Goal: Communication & Community: Answer question/provide support

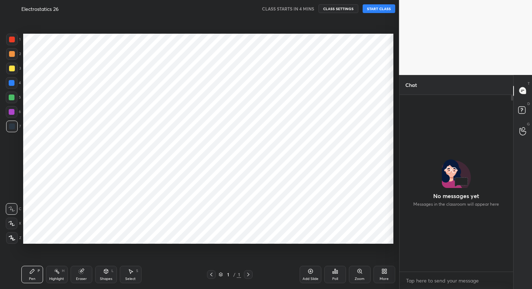
scroll to position [242, 372]
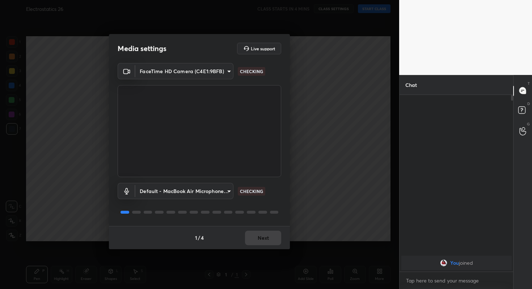
click at [269, 235] on div "1 / 4 Next" at bounding box center [199, 237] width 181 height 23
click at [269, 235] on button "Next" at bounding box center [263, 237] width 36 height 14
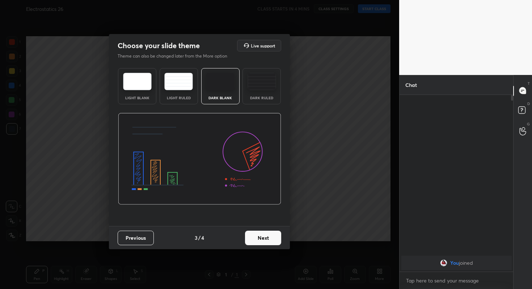
click at [269, 235] on button "Next" at bounding box center [263, 237] width 36 height 14
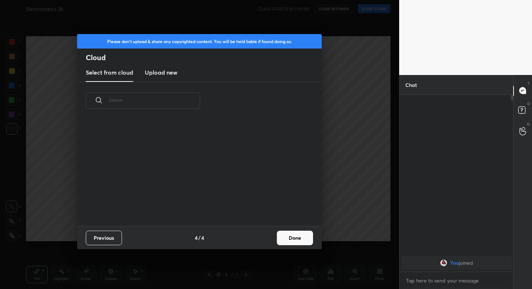
scroll to position [107, 232]
click at [290, 236] on button "Done" at bounding box center [295, 237] width 36 height 14
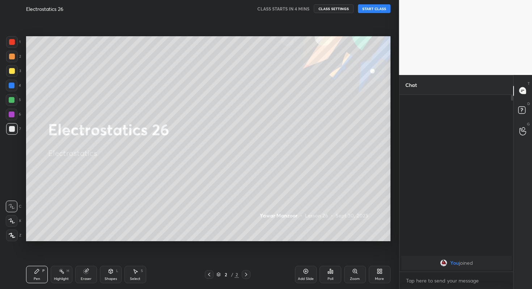
click at [374, 9] on button "START CLASS" at bounding box center [374, 8] width 33 height 9
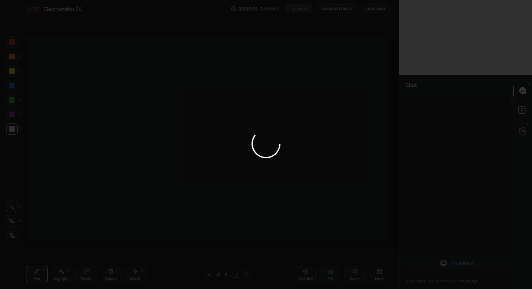
click at [304, 8] on div at bounding box center [266, 144] width 532 height 289
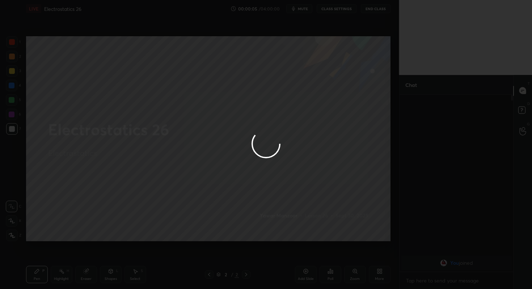
click at [304, 8] on div at bounding box center [266, 144] width 532 height 289
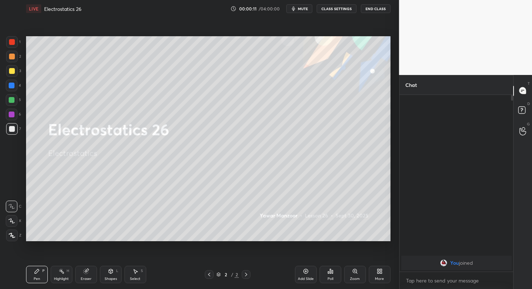
click at [306, 9] on span "mute" at bounding box center [303, 8] width 10 height 5
click at [333, 273] on div "Poll" at bounding box center [330, 273] width 22 height 17
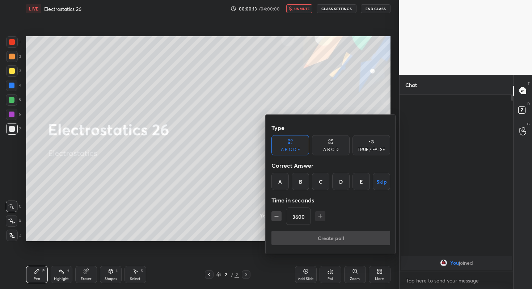
click at [388, 177] on button "Skip" at bounding box center [381, 181] width 17 height 17
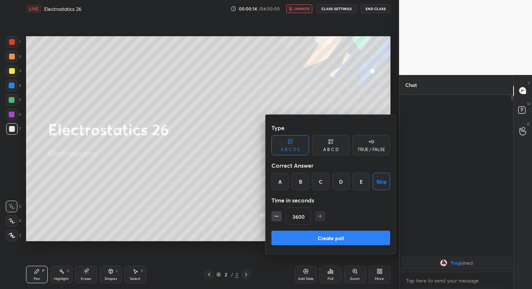
click at [339, 237] on button "Create poll" at bounding box center [330, 237] width 119 height 14
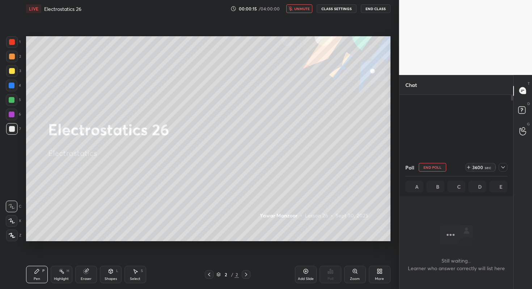
scroll to position [2, 3]
click at [503, 169] on icon at bounding box center [503, 167] width 6 height 6
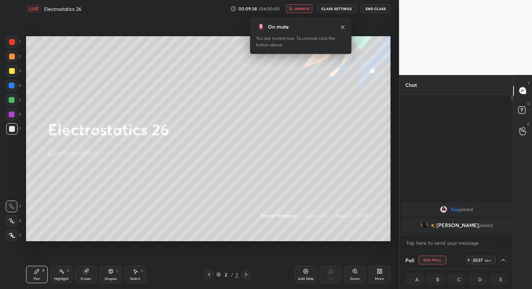
click at [431, 261] on button "End Poll" at bounding box center [431, 259] width 27 height 9
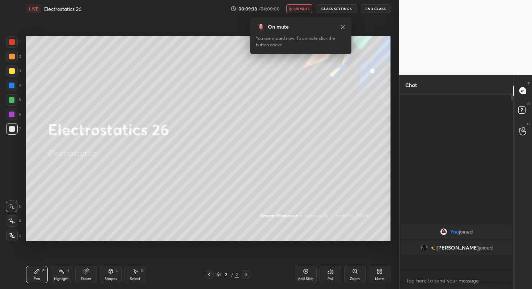
scroll to position [3, 3]
click at [308, 9] on span "unmute" at bounding box center [302, 8] width 16 height 5
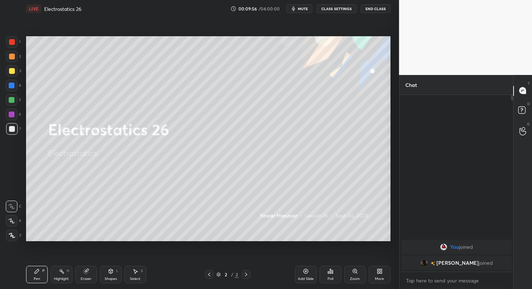
click at [377, 274] on div "More" at bounding box center [380, 273] width 22 height 17
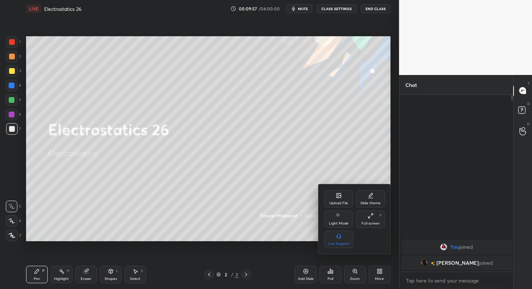
click at [342, 197] on div "Upload File" at bounding box center [338, 198] width 29 height 17
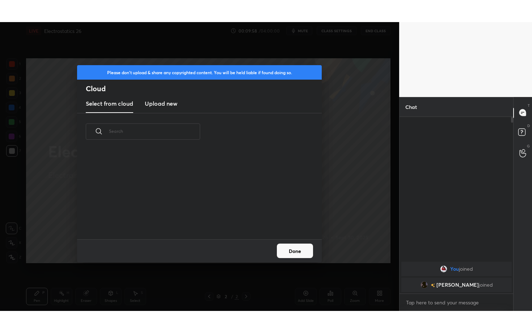
scroll to position [89, 232]
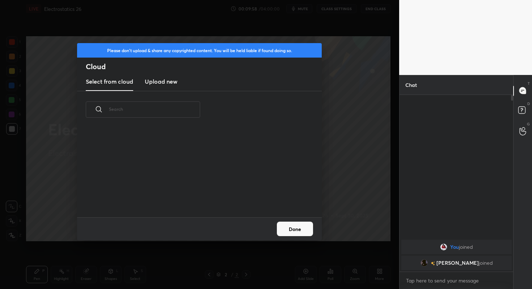
click at [162, 77] on h3 "Upload new" at bounding box center [161, 81] width 33 height 9
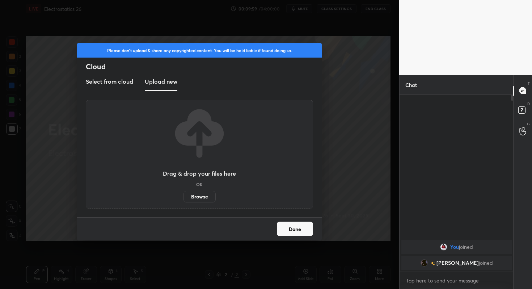
click at [196, 193] on label "Browse" at bounding box center [199, 197] width 32 height 12
click at [183, 193] on input "Browse" at bounding box center [183, 197] width 0 height 12
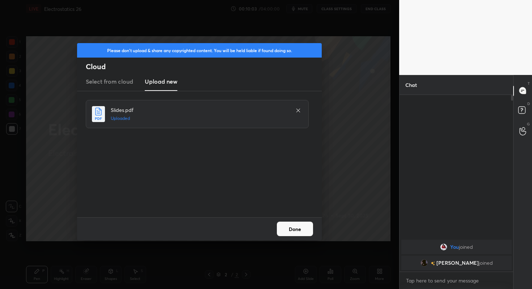
click at [301, 230] on button "Done" at bounding box center [295, 228] width 36 height 14
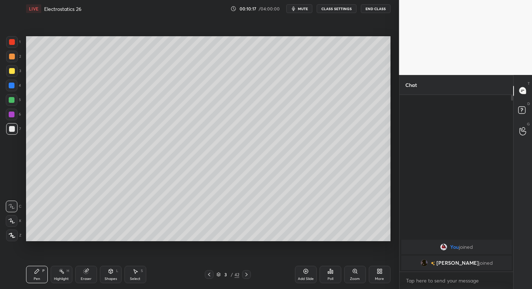
click at [376, 273] on div "More" at bounding box center [380, 273] width 22 height 17
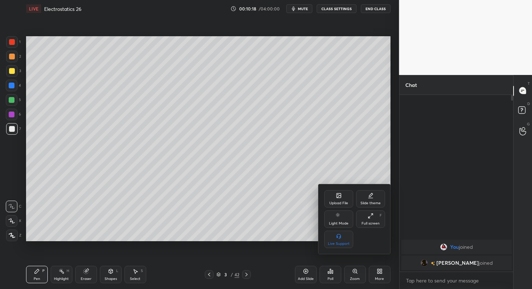
click at [374, 220] on div "Full screen F" at bounding box center [370, 218] width 29 height 17
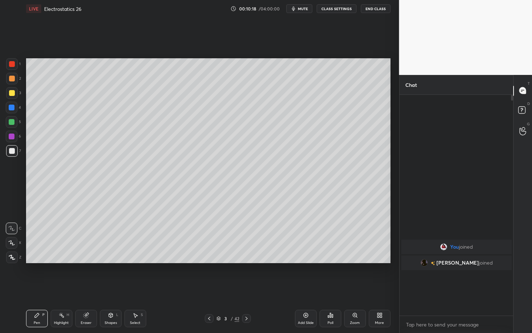
scroll to position [158, 111]
click at [12, 65] on div at bounding box center [12, 64] width 6 height 6
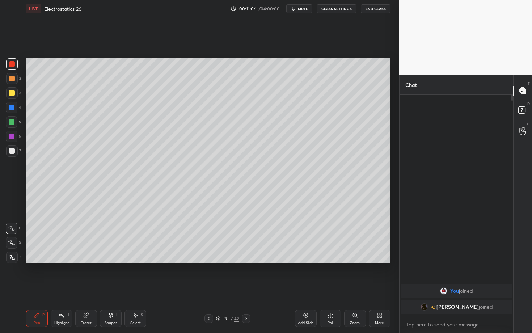
click at [11, 255] on icon at bounding box center [12, 257] width 7 height 5
click at [11, 65] on div at bounding box center [12, 64] width 6 height 6
click at [116, 288] on div "Shapes L" at bounding box center [111, 318] width 22 height 17
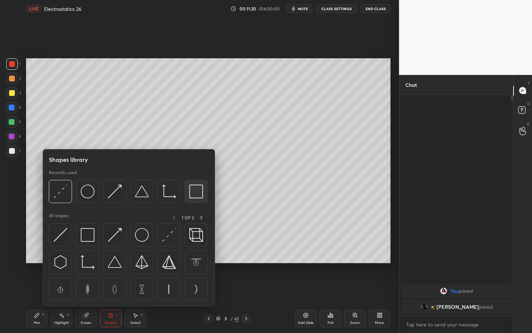
click at [196, 191] on img at bounding box center [196, 191] width 14 height 14
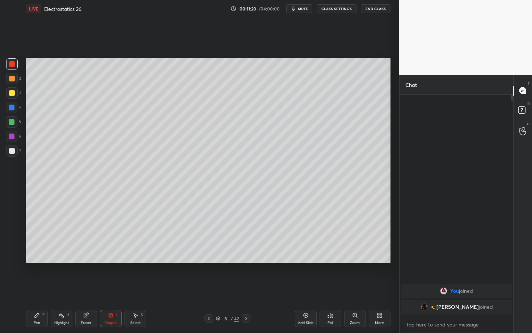
click at [12, 150] on div at bounding box center [12, 151] width 6 height 6
click at [45, 288] on div "Pen P" at bounding box center [37, 318] width 22 height 17
click at [12, 79] on div at bounding box center [12, 79] width 6 height 6
click at [110, 288] on div "Shapes L" at bounding box center [111, 318] width 22 height 17
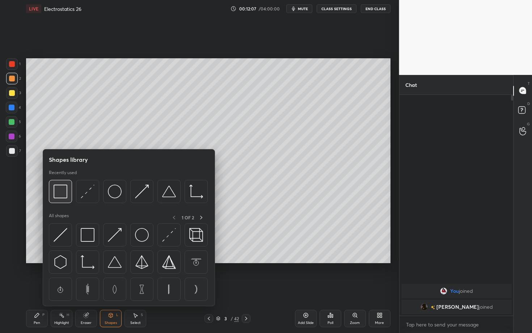
click at [63, 191] on img at bounding box center [61, 191] width 14 height 14
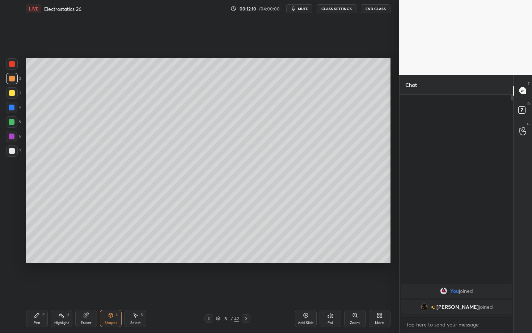
click at [141, 288] on div "Select S" at bounding box center [135, 318] width 22 height 17
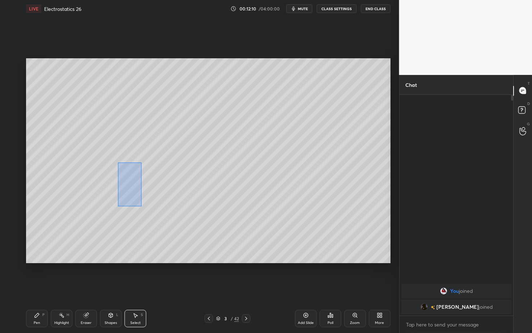
drag, startPoint x: 141, startPoint y: 206, endPoint x: 148, endPoint y: 222, distance: 17.5
click at [148, 222] on div "0 ° Undo Copy Duplicate Duplicate to new slide Delete" at bounding box center [208, 160] width 364 height 205
drag, startPoint x: 121, startPoint y: 168, endPoint x: 106, endPoint y: 165, distance: 16.0
click at [106, 165] on div "0 ° Undo Copy Duplicate Duplicate to new slide Delete" at bounding box center [208, 160] width 364 height 205
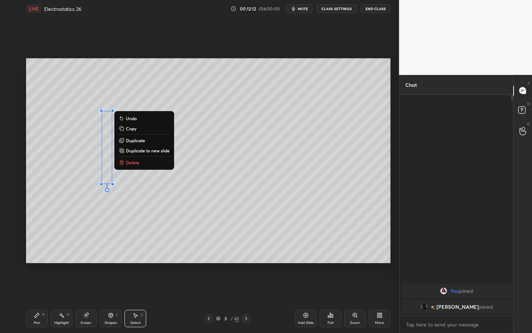
click at [36, 288] on div "Pen P" at bounding box center [37, 318] width 22 height 17
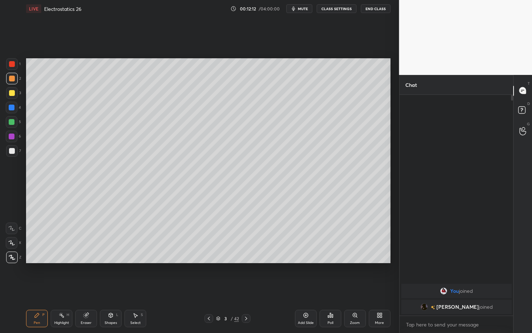
click at [114, 288] on div "Shapes" at bounding box center [111, 323] width 12 height 4
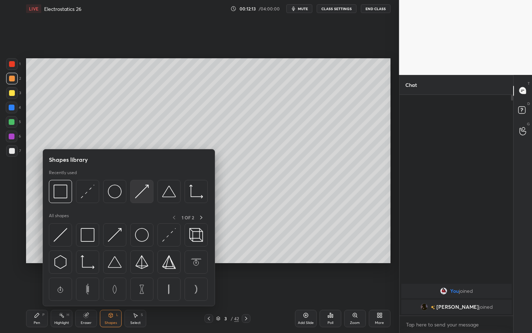
click at [142, 193] on img at bounding box center [142, 191] width 14 height 14
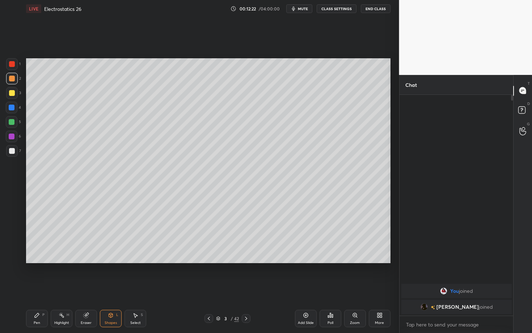
click at [139, 288] on div "Select S" at bounding box center [135, 318] width 22 height 17
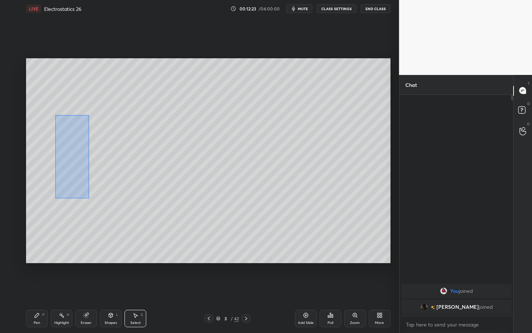
drag, startPoint x: 56, startPoint y: 115, endPoint x: 89, endPoint y: 198, distance: 88.9
click at [89, 198] on div "0 ° Undo Copy Duplicate Duplicate to new slide Delete" at bounding box center [208, 160] width 364 height 205
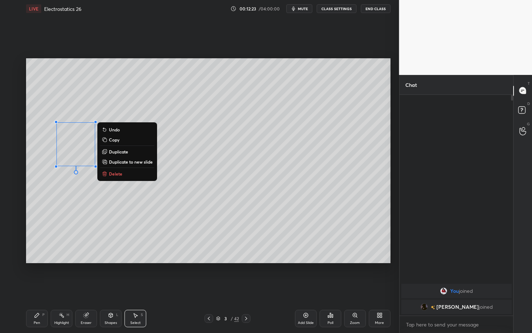
click at [119, 176] on p "Delete" at bounding box center [115, 174] width 13 height 6
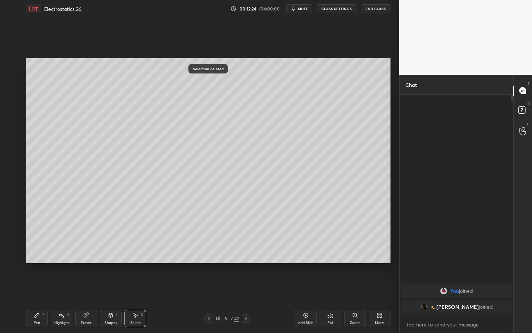
click at [111, 288] on div "Shapes L" at bounding box center [111, 318] width 22 height 17
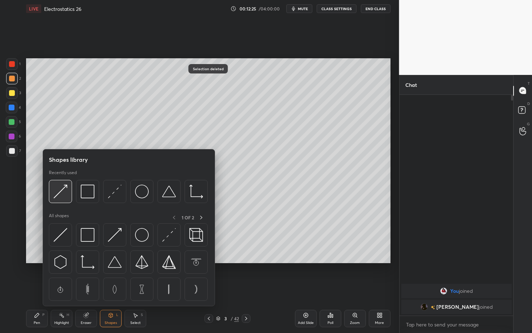
click at [60, 189] on img at bounding box center [61, 191] width 14 height 14
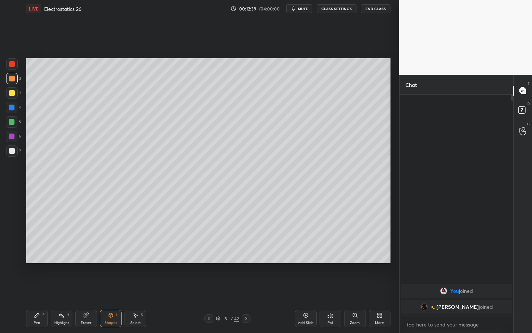
click at [35, 288] on div "Pen" at bounding box center [37, 323] width 7 height 4
click at [112, 288] on div "Shapes L" at bounding box center [111, 318] width 22 height 17
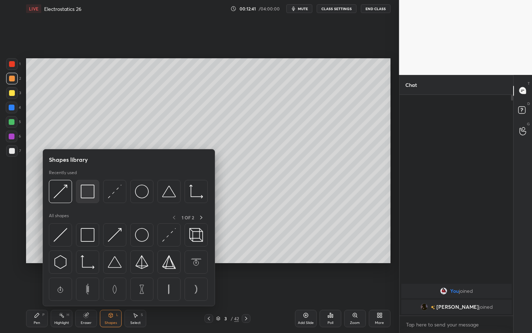
click at [82, 192] on img at bounding box center [88, 191] width 14 height 14
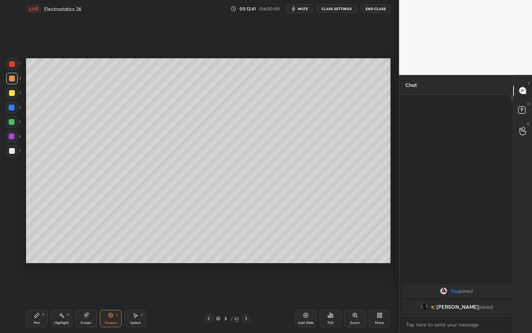
click at [14, 149] on div at bounding box center [12, 151] width 6 height 6
click at [40, 288] on div "Pen P" at bounding box center [37, 318] width 22 height 17
click at [63, 288] on icon at bounding box center [62, 315] width 6 height 6
click at [36, 288] on icon at bounding box center [37, 315] width 6 height 6
click at [65, 288] on div "Highlight" at bounding box center [61, 323] width 15 height 4
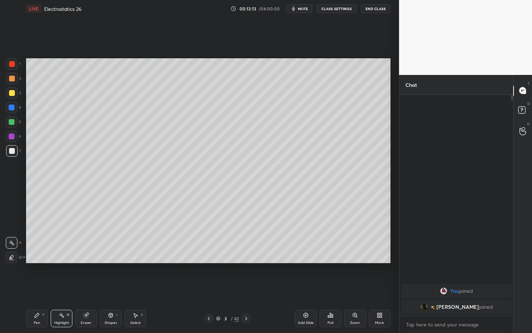
click at [39, 288] on div "Pen" at bounding box center [37, 323] width 7 height 4
click at [55, 288] on div "Highlight" at bounding box center [61, 323] width 15 height 4
click at [40, 288] on div "Pen P" at bounding box center [37, 318] width 22 height 17
click at [12, 136] on div at bounding box center [12, 136] width 6 height 6
click at [66, 288] on div "Highlight H" at bounding box center [62, 318] width 22 height 17
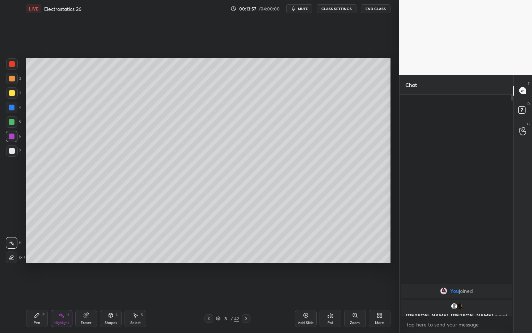
click at [295, 288] on div "Add Slide" at bounding box center [306, 318] width 22 height 17
click at [41, 288] on div "Pen P" at bounding box center [37, 318] width 22 height 17
click at [60, 288] on icon at bounding box center [62, 315] width 6 height 6
click at [35, 288] on div "Pen" at bounding box center [37, 323] width 7 height 4
click at [105, 288] on div "Shapes" at bounding box center [111, 323] width 12 height 4
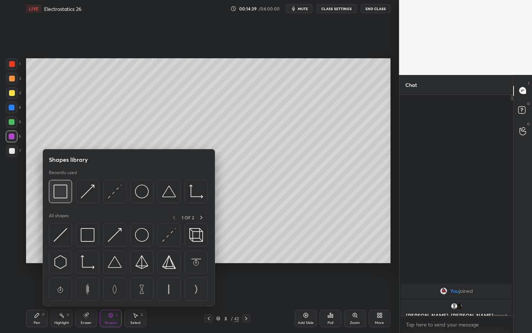
click at [54, 196] on img at bounding box center [61, 191] width 14 height 14
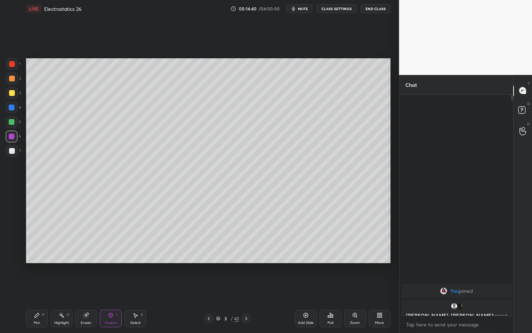
click at [11, 151] on div at bounding box center [12, 151] width 6 height 6
click at [33, 288] on div "Pen P" at bounding box center [37, 318] width 22 height 17
click at [60, 288] on div "Highlight H" at bounding box center [62, 318] width 22 height 17
click at [246, 288] on icon at bounding box center [246, 318] width 6 height 6
click at [37, 288] on div "Pen" at bounding box center [37, 323] width 7 height 4
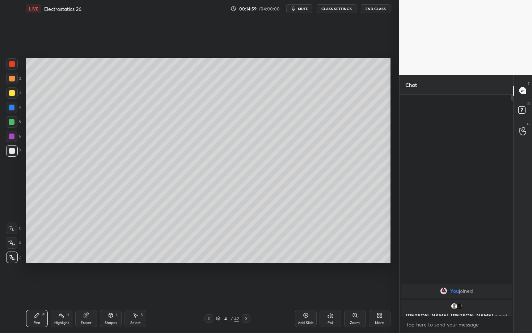
click at [107, 288] on div "Shapes L" at bounding box center [111, 318] width 22 height 17
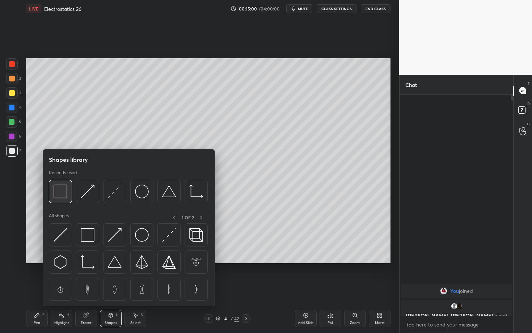
click at [60, 188] on img at bounding box center [61, 191] width 14 height 14
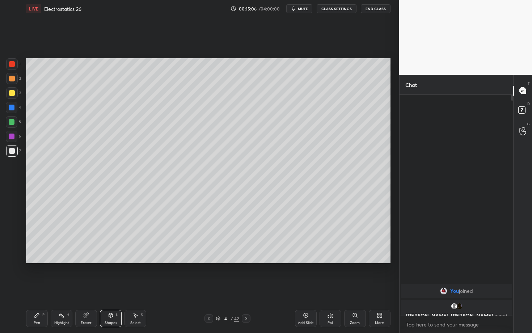
click at [134, 288] on icon at bounding box center [135, 315] width 6 height 6
drag, startPoint x: 110, startPoint y: 184, endPoint x: 118, endPoint y: 186, distance: 7.8
click at [117, 186] on div "0 ° Undo Copy Duplicate Duplicate to new slide Delete" at bounding box center [208, 160] width 364 height 205
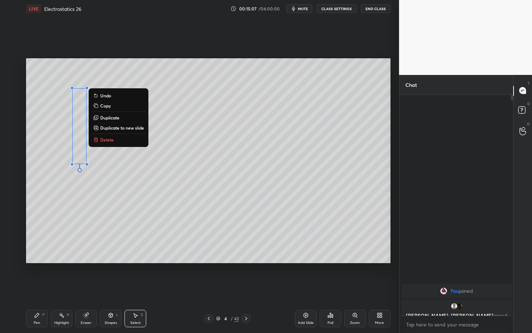
click at [116, 136] on button "Delete" at bounding box center [119, 139] width 54 height 9
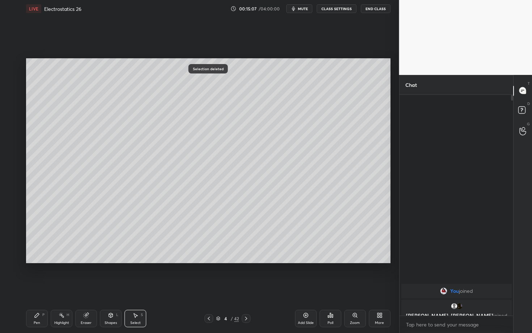
click at [112, 288] on div "Shapes L" at bounding box center [111, 318] width 22 height 17
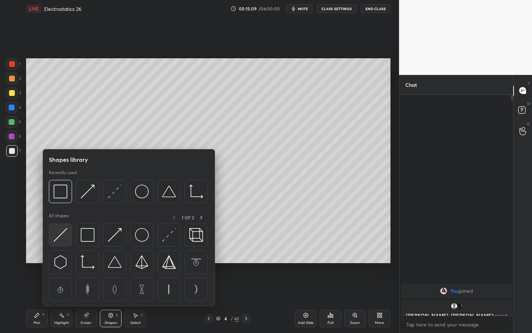
click at [60, 236] on img at bounding box center [61, 235] width 14 height 14
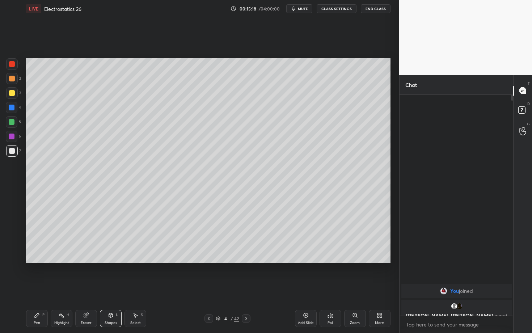
click at [34, 288] on div "Pen P" at bounding box center [37, 318] width 22 height 17
click at [108, 288] on icon at bounding box center [111, 315] width 6 height 6
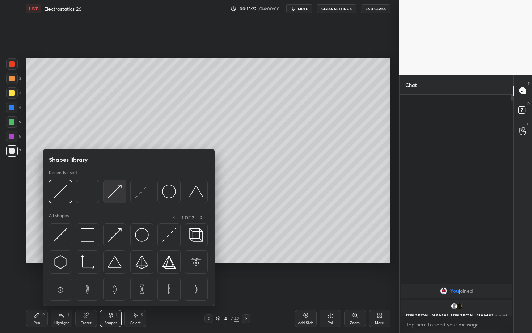
click at [117, 194] on img at bounding box center [115, 191] width 14 height 14
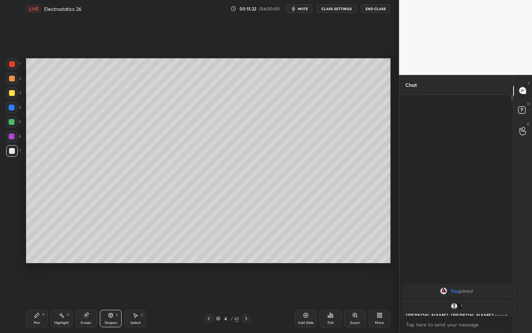
click at [13, 108] on div at bounding box center [12, 108] width 6 height 6
click at [45, 288] on div "Pen P" at bounding box center [37, 318] width 22 height 17
click at [106, 288] on div "Shapes L" at bounding box center [111, 318] width 22 height 17
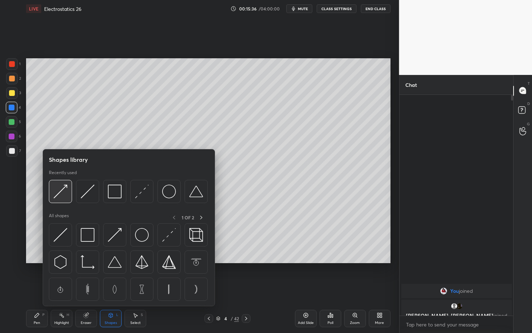
click at [58, 193] on img at bounding box center [61, 191] width 14 height 14
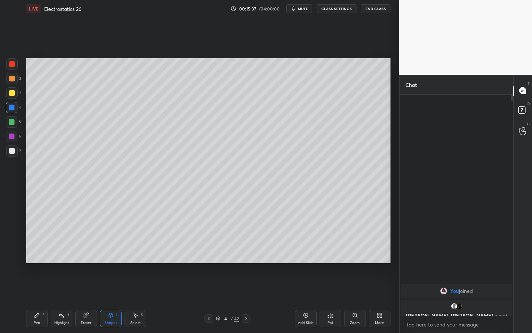
click at [13, 92] on div at bounding box center [12, 93] width 6 height 6
click at [38, 288] on div "Pen P" at bounding box center [37, 318] width 22 height 17
click at [108, 288] on div "Shapes L" at bounding box center [111, 318] width 22 height 17
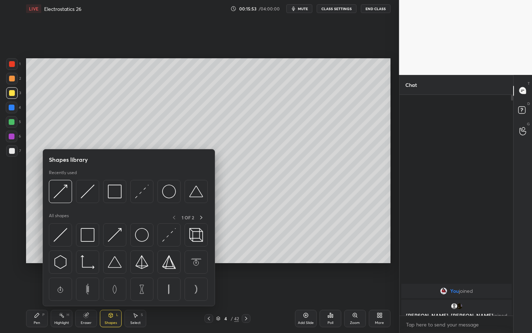
click at [11, 66] on div at bounding box center [12, 64] width 12 height 12
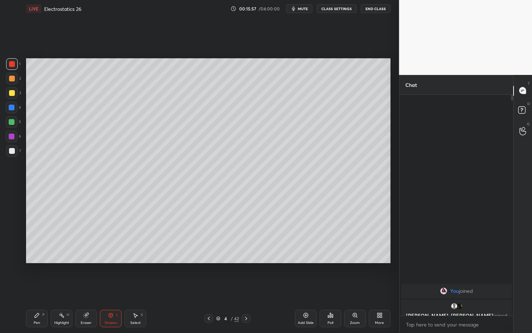
click at [36, 288] on icon at bounding box center [37, 315] width 4 height 4
click at [63, 288] on div "Highlight H" at bounding box center [62, 318] width 22 height 17
click at [35, 288] on div "Pen P" at bounding box center [37, 318] width 22 height 17
click at [12, 150] on div at bounding box center [12, 151] width 6 height 6
click at [108, 288] on div "Shapes" at bounding box center [111, 323] width 12 height 4
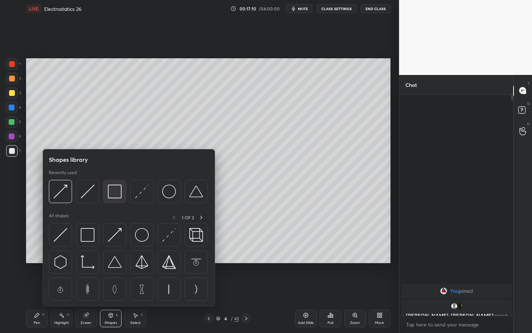
click at [119, 192] on img at bounding box center [115, 191] width 14 height 14
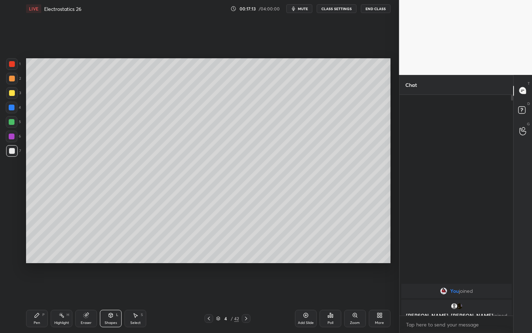
click at [38, 288] on div "Pen P" at bounding box center [37, 318] width 22 height 17
click at [13, 122] on div at bounding box center [12, 122] width 6 height 6
click at [207, 288] on icon at bounding box center [209, 318] width 6 height 6
click at [246, 288] on icon at bounding box center [246, 318] width 6 height 6
click at [245, 288] on icon at bounding box center [246, 318] width 6 height 6
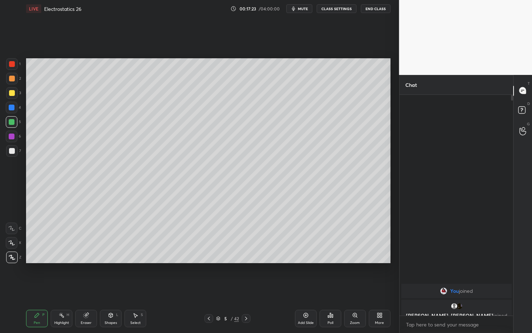
click at [30, 288] on div "Pen P" at bounding box center [37, 318] width 22 height 17
click at [10, 79] on div at bounding box center [12, 79] width 6 height 6
click at [109, 288] on div "Shapes" at bounding box center [111, 323] width 12 height 4
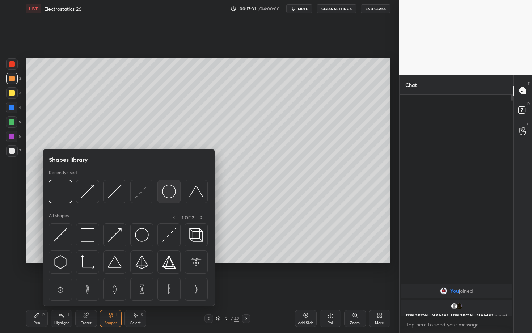
click at [170, 195] on img at bounding box center [169, 191] width 14 height 14
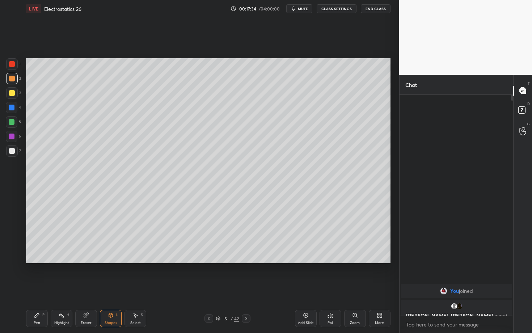
click at [107, 288] on div "Shapes" at bounding box center [111, 323] width 12 height 4
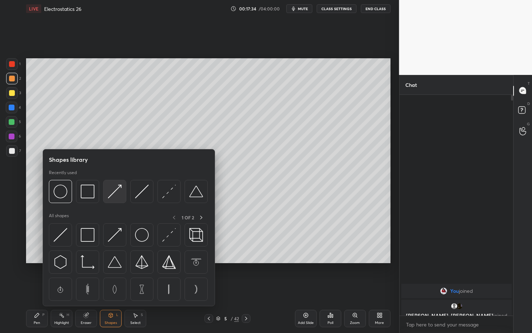
click at [116, 191] on img at bounding box center [115, 191] width 14 height 14
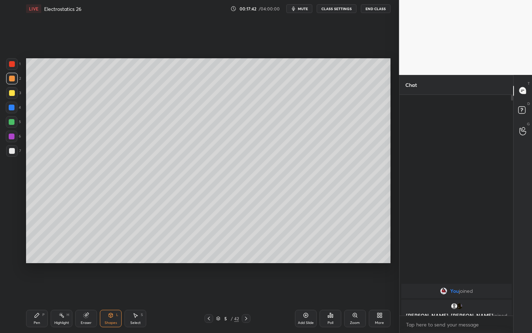
click at [38, 288] on div "Pen P" at bounding box center [37, 318] width 22 height 17
click at [117, 288] on div "Shapes L" at bounding box center [111, 318] width 22 height 17
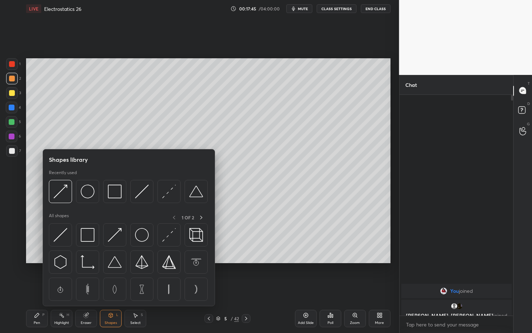
click at [60, 202] on div at bounding box center [128, 193] width 159 height 27
click at [55, 194] on img at bounding box center [61, 191] width 14 height 14
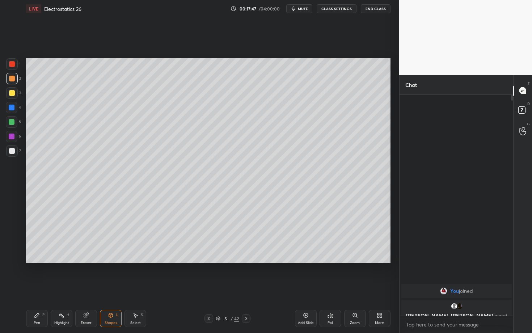
click at [37, 288] on div "Pen" at bounding box center [37, 323] width 7 height 4
click at [107, 288] on div "Shapes L" at bounding box center [111, 318] width 22 height 17
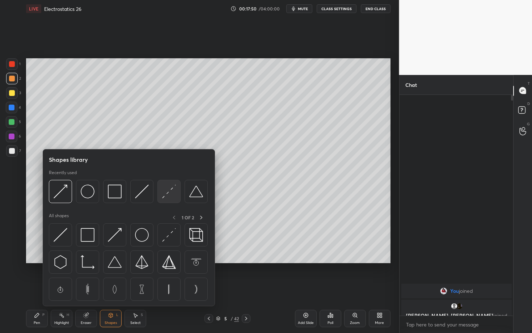
click at [169, 193] on img at bounding box center [169, 191] width 14 height 14
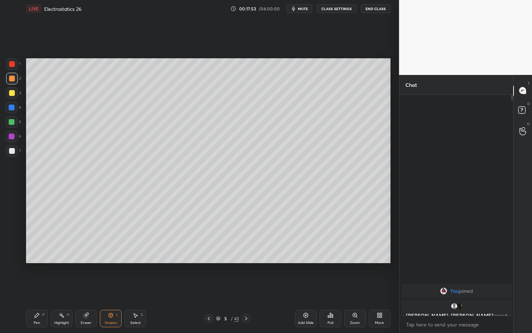
click at [33, 288] on div "Pen P" at bounding box center [37, 318] width 22 height 17
click at [13, 151] on div at bounding box center [12, 151] width 6 height 6
click at [107, 288] on div "Shapes L" at bounding box center [111, 318] width 22 height 17
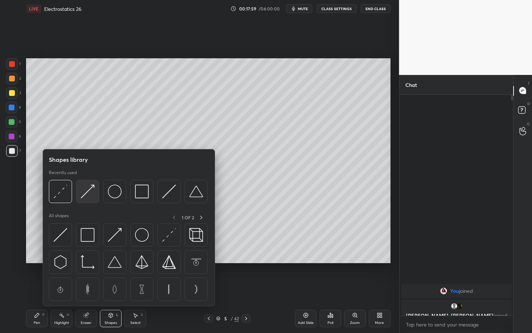
click at [93, 195] on img at bounding box center [88, 191] width 14 height 14
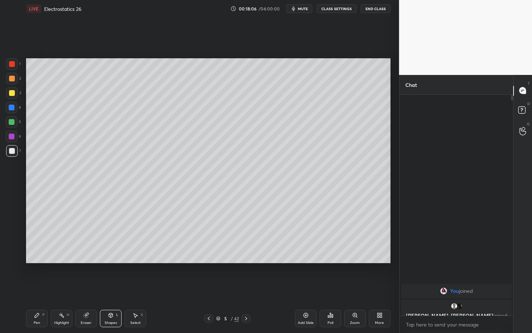
click at [41, 288] on div "Pen P" at bounding box center [37, 318] width 22 height 17
click at [54, 288] on div "Highlight H" at bounding box center [62, 318] width 22 height 17
click at [52, 288] on div "Highlight H" at bounding box center [62, 318] width 22 height 17
click at [37, 288] on div "Pen" at bounding box center [37, 323] width 7 height 4
click at [13, 64] on div at bounding box center [12, 64] width 6 height 6
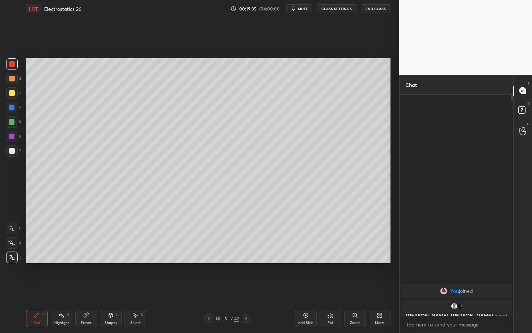
drag, startPoint x: 143, startPoint y: 303, endPoint x: 157, endPoint y: 313, distance: 17.4
click at [157, 288] on div "LIVE Electrostatics 26 00:19:35 / 04:00:00 mute CLASS SETTINGS End Class Settin…" at bounding box center [208, 166] width 370 height 333
click at [247, 288] on icon at bounding box center [246, 318] width 6 height 6
click at [183, 288] on div "Pen P Highlight H Eraser Shapes L Select S 6 / 42 Add Slide Poll Zoom More" at bounding box center [208, 318] width 364 height 29
click at [111, 288] on div "Shapes L" at bounding box center [111, 318] width 22 height 17
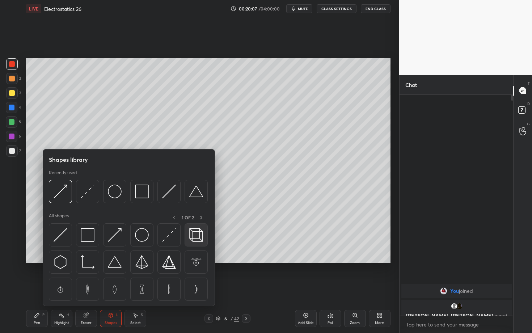
click at [192, 236] on img at bounding box center [196, 235] width 14 height 14
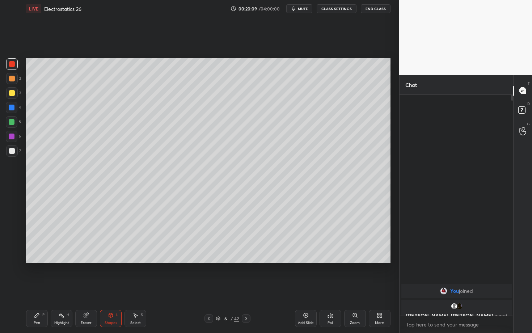
click at [112, 288] on icon at bounding box center [111, 315] width 6 height 6
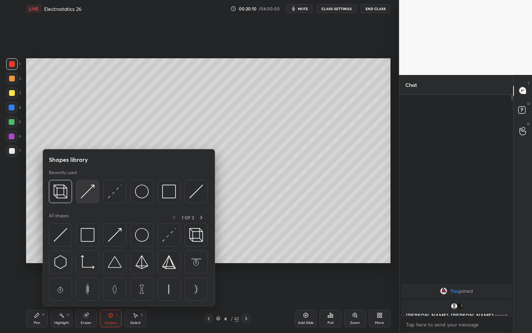
click at [88, 194] on img at bounding box center [88, 191] width 14 height 14
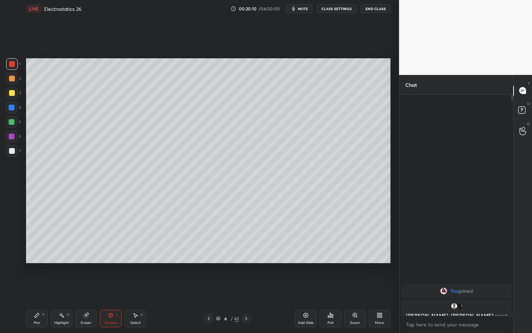
click at [13, 150] on div at bounding box center [12, 151] width 12 height 12
click at [34, 288] on div "Pen P" at bounding box center [37, 318] width 22 height 17
click at [111, 288] on div "Shapes L" at bounding box center [111, 318] width 22 height 17
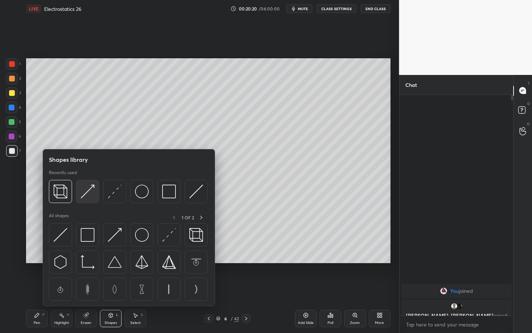
click at [84, 198] on div at bounding box center [87, 191] width 23 height 23
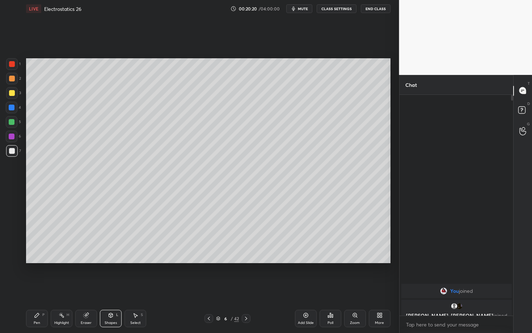
click at [13, 79] on div at bounding box center [12, 79] width 6 height 6
click at [67, 288] on div "Highlight H" at bounding box center [62, 318] width 22 height 17
click at [113, 288] on div "Shapes" at bounding box center [111, 323] width 12 height 4
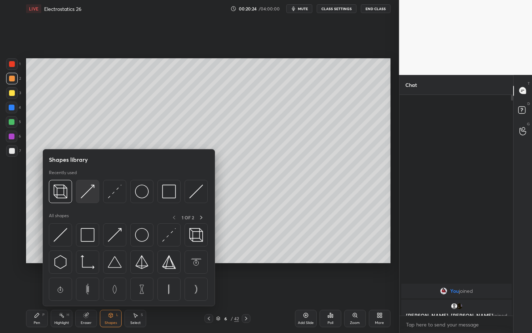
click at [86, 196] on img at bounding box center [88, 191] width 14 height 14
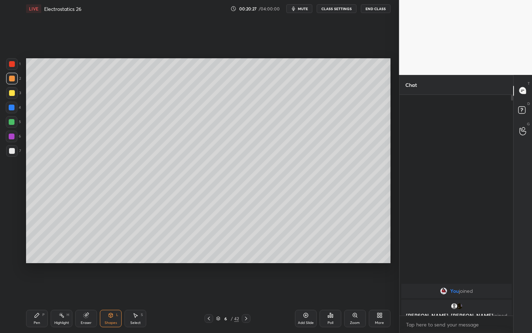
click at [34, 288] on div "Pen" at bounding box center [37, 323] width 7 height 4
click at [105, 288] on div "Shapes" at bounding box center [111, 323] width 12 height 4
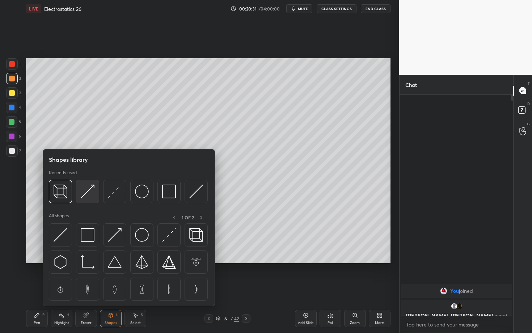
click at [90, 193] on img at bounding box center [88, 191] width 14 height 14
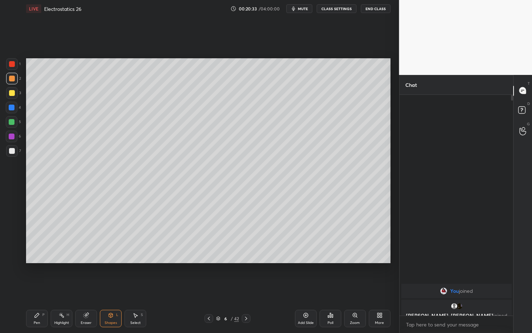
click at [34, 288] on div "Pen P" at bounding box center [37, 318] width 22 height 17
click at [57, 288] on div "Highlight" at bounding box center [61, 323] width 15 height 4
click at [40, 288] on div "Pen P" at bounding box center [37, 318] width 22 height 17
click at [66, 288] on div "Highlight H" at bounding box center [62, 318] width 22 height 17
click at [31, 288] on div "Pen P" at bounding box center [37, 318] width 22 height 17
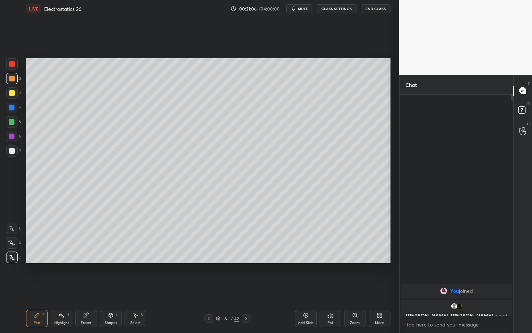
click at [55, 288] on div "Highlight H" at bounding box center [62, 318] width 22 height 17
click at [43, 288] on div "Pen P" at bounding box center [37, 318] width 22 height 17
click at [67, 288] on div "Highlight H" at bounding box center [62, 318] width 22 height 17
click at [37, 288] on div "Pen P" at bounding box center [37, 318] width 22 height 17
click at [304, 9] on span "mute" at bounding box center [303, 8] width 10 height 5
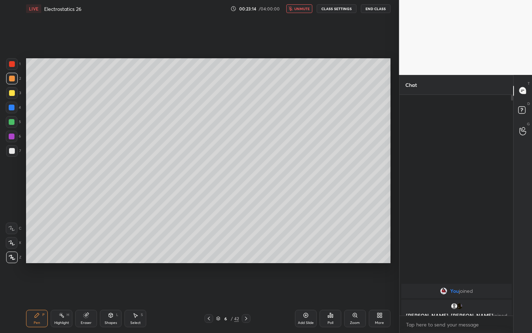
click at [305, 11] on span "unmute" at bounding box center [302, 8] width 16 height 5
click at [245, 288] on icon at bounding box center [246, 318] width 6 height 6
click at [246, 288] on icon at bounding box center [246, 318] width 6 height 6
click at [12, 95] on div at bounding box center [12, 93] width 6 height 6
click at [103, 288] on div "Shapes L" at bounding box center [111, 318] width 22 height 17
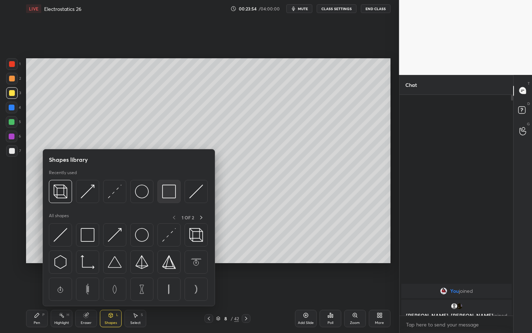
click at [170, 190] on img at bounding box center [169, 191] width 14 height 14
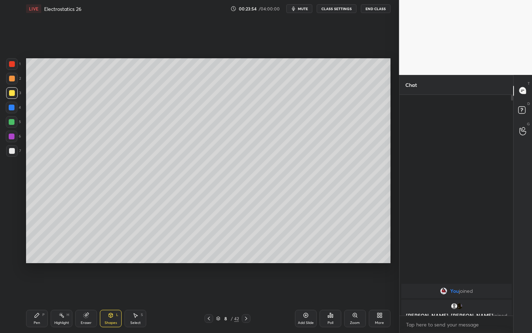
click at [17, 151] on div "7" at bounding box center [13, 151] width 15 height 12
click at [32, 288] on div "Pen P" at bounding box center [37, 318] width 22 height 17
click at [109, 288] on div "Shapes" at bounding box center [111, 323] width 12 height 4
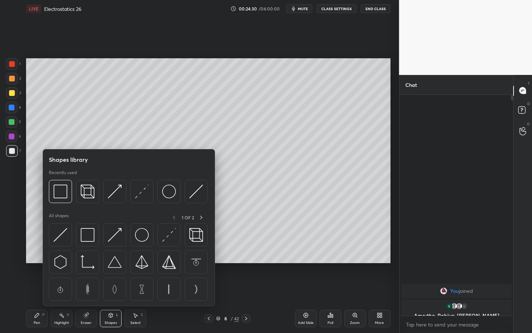
click at [180, 193] on div at bounding box center [128, 193] width 159 height 27
click at [169, 188] on img at bounding box center [169, 191] width 14 height 14
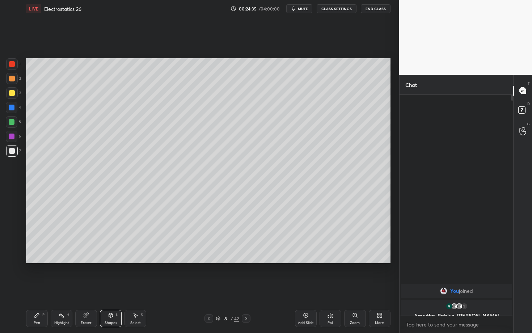
click at [110, 288] on div "Shapes" at bounding box center [111, 323] width 12 height 4
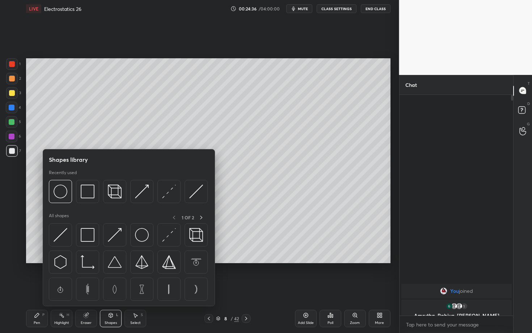
click at [41, 288] on div "Pen P" at bounding box center [37, 318] width 22 height 17
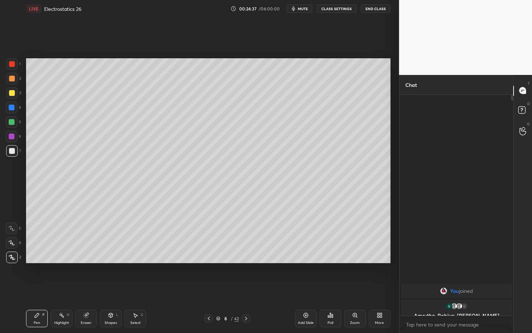
click at [13, 64] on div at bounding box center [12, 64] width 6 height 6
click at [110, 288] on div "Shapes" at bounding box center [111, 323] width 12 height 4
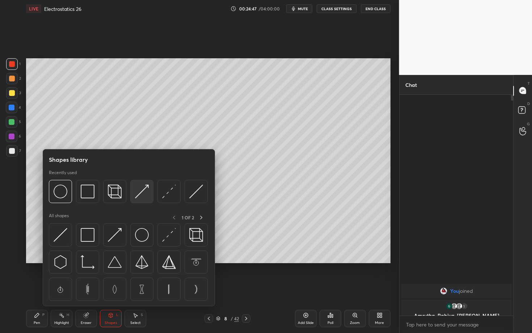
click at [145, 194] on img at bounding box center [142, 191] width 14 height 14
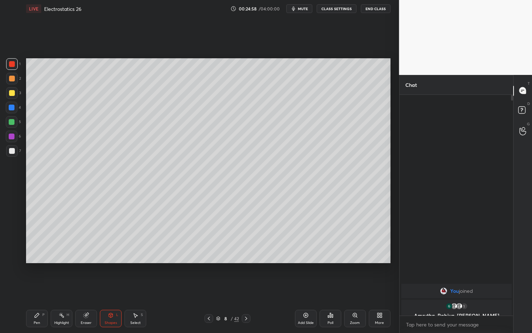
click at [39, 288] on icon at bounding box center [37, 315] width 6 height 6
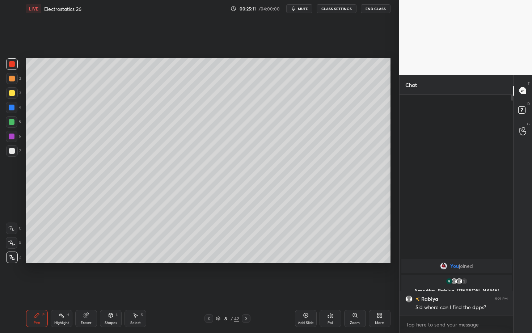
click at [13, 79] on div at bounding box center [12, 79] width 6 height 6
click at [65, 288] on div "Highlight" at bounding box center [61, 323] width 15 height 4
click at [44, 288] on div "Pen P" at bounding box center [37, 318] width 22 height 17
click at [14, 121] on div at bounding box center [12, 122] width 12 height 12
click at [115, 288] on div "Shapes L" at bounding box center [111, 318] width 22 height 17
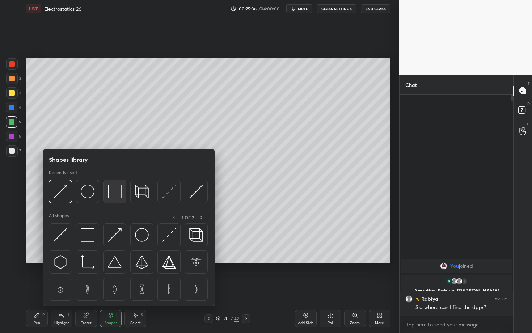
click at [112, 193] on img at bounding box center [115, 191] width 14 height 14
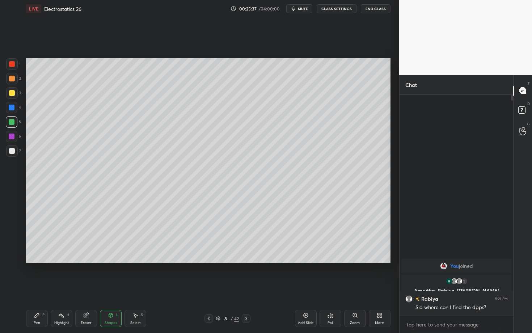
click at [10, 149] on div at bounding box center [12, 151] width 6 height 6
click at [35, 288] on div "Pen P" at bounding box center [37, 318] width 22 height 17
click at [12, 93] on div at bounding box center [12, 93] width 6 height 6
click at [12, 62] on div at bounding box center [12, 64] width 6 height 6
click at [246, 288] on icon at bounding box center [246, 318] width 6 height 6
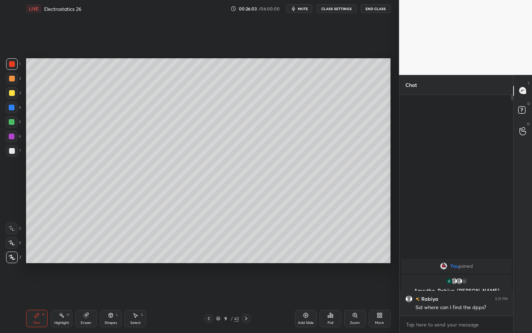
click at [114, 288] on div "Shapes L" at bounding box center [111, 318] width 22 height 17
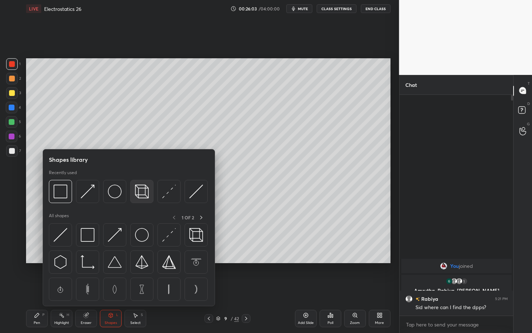
click at [141, 194] on img at bounding box center [142, 191] width 14 height 14
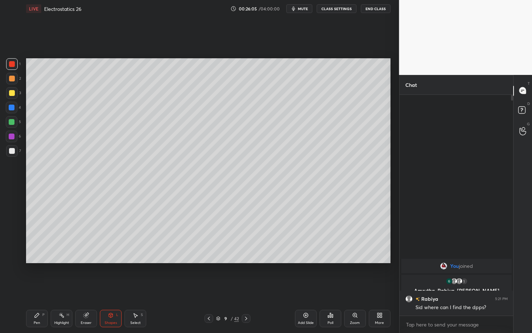
click at [47, 288] on div "Pen P Highlight H Eraser Shapes L Select S" at bounding box center [93, 318] width 134 height 17
click at [33, 288] on div "Pen P" at bounding box center [37, 318] width 22 height 17
click at [13, 107] on div at bounding box center [12, 108] width 6 height 6
click at [246, 288] on icon at bounding box center [246, 318] width 6 height 6
click at [40, 288] on div "Pen P" at bounding box center [37, 318] width 22 height 17
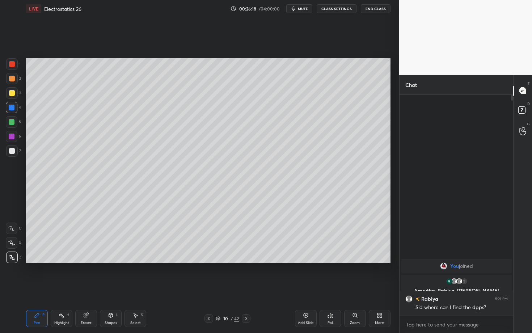
click at [116, 288] on div "L" at bounding box center [117, 315] width 2 height 4
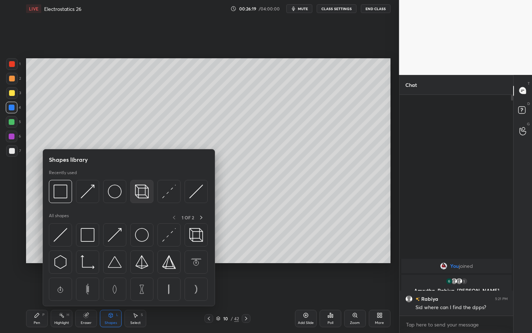
click at [145, 191] on img at bounding box center [142, 191] width 14 height 14
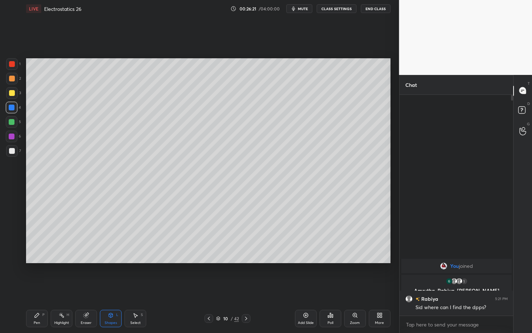
click at [38, 288] on div "Pen P Highlight H Eraser Shapes L Select S 10 / 42 Add Slide Poll Zoom More" at bounding box center [208, 318] width 364 height 29
click at [48, 288] on div "Pen P Highlight H Eraser Shapes L Select S" at bounding box center [93, 318] width 134 height 17
click at [41, 288] on div "Pen P" at bounding box center [37, 318] width 22 height 17
click at [13, 61] on div at bounding box center [12, 64] width 6 height 6
click at [114, 288] on div "Shapes L" at bounding box center [111, 318] width 22 height 17
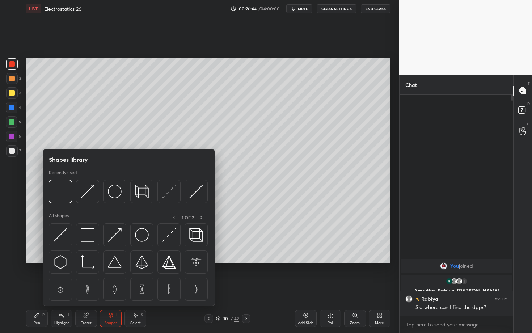
click at [142, 288] on div "Select S" at bounding box center [135, 318] width 22 height 17
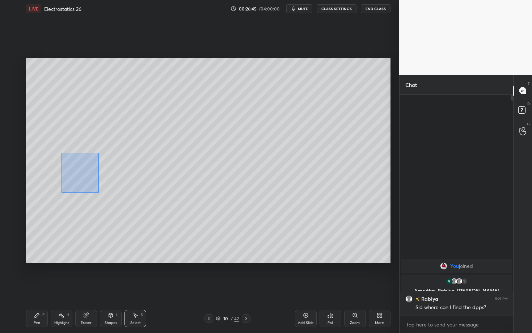
drag, startPoint x: 92, startPoint y: 185, endPoint x: 99, endPoint y: 192, distance: 10.0
click at [99, 192] on div "0 ° Undo Copy Duplicate Duplicate to new slide Delete" at bounding box center [208, 160] width 364 height 205
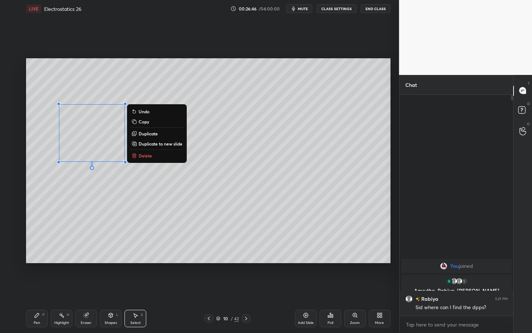
click at [156, 132] on p "Duplicate" at bounding box center [148, 134] width 19 height 6
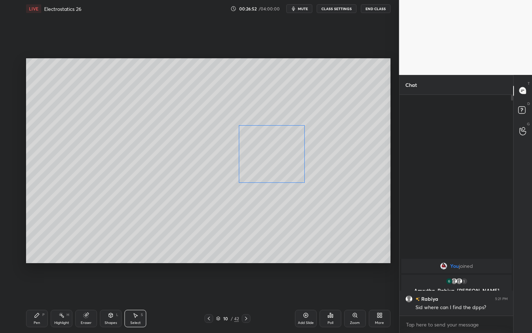
drag, startPoint x: 99, startPoint y: 148, endPoint x: 271, endPoint y: 158, distance: 172.1
click at [271, 158] on div "0 ° Undo Copy Duplicate Duplicate to new slide Delete" at bounding box center [208, 160] width 364 height 205
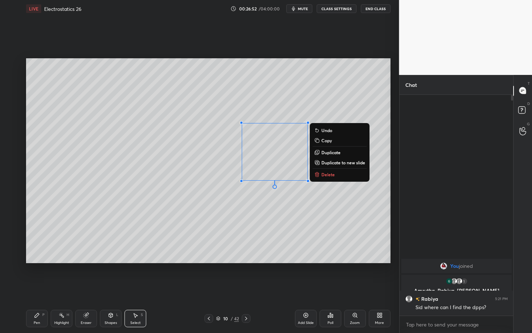
click at [60, 288] on div "Highlight H" at bounding box center [62, 318] width 22 height 17
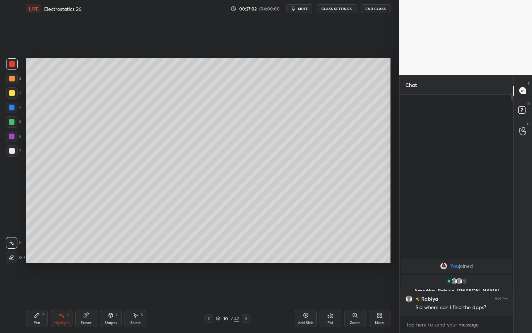
click at [131, 288] on div "Select S" at bounding box center [135, 318] width 22 height 17
drag, startPoint x: 236, startPoint y: 157, endPoint x: 349, endPoint y: 225, distance: 132.1
click at [347, 225] on div "0 ° Undo Copy Duplicate Duplicate to new slide Delete" at bounding box center [208, 160] width 364 height 205
drag, startPoint x: 225, startPoint y: 169, endPoint x: 143, endPoint y: 148, distance: 84.7
click at [143, 148] on div "0 ° Undo Copy Duplicate Duplicate to new slide Delete" at bounding box center [208, 160] width 364 height 205
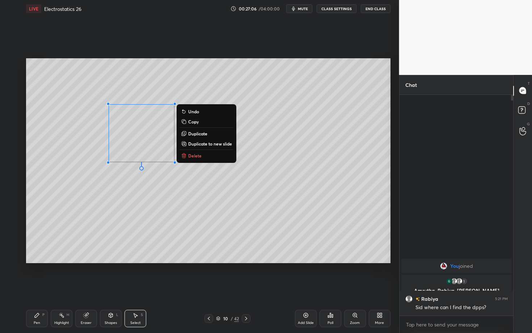
click at [33, 288] on div "Pen P" at bounding box center [37, 318] width 22 height 17
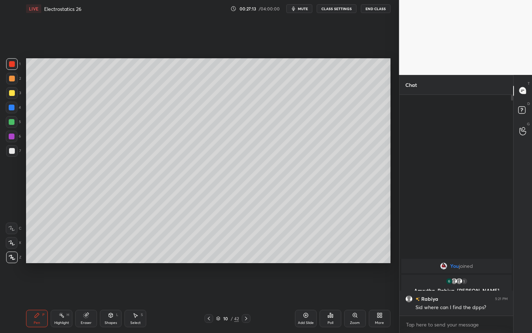
click at [61, 288] on div "Highlight H" at bounding box center [62, 318] width 22 height 17
click at [38, 288] on div "Pen" at bounding box center [37, 323] width 7 height 4
click at [14, 151] on div at bounding box center [12, 151] width 6 height 6
click at [63, 288] on div "Highlight H" at bounding box center [62, 318] width 22 height 17
click at [40, 288] on div "Pen P" at bounding box center [37, 318] width 22 height 17
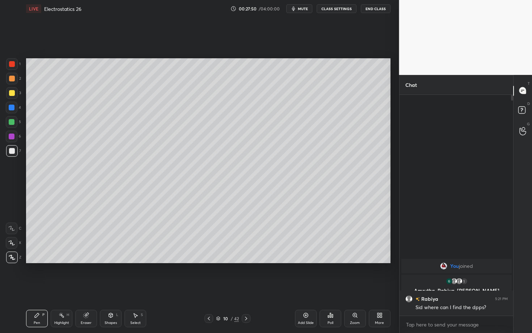
click at [304, 12] on button "mute" at bounding box center [299, 8] width 26 height 9
click at [247, 288] on icon at bounding box center [246, 318] width 6 height 6
click at [303, 4] on div "LIVE Electrostatics 26 00:33:23 / 04:00:00 unmute CLASS SETTINGS End Class" at bounding box center [208, 8] width 364 height 17
click at [304, 7] on span "unmute" at bounding box center [302, 8] width 16 height 5
click at [108, 288] on div "Shapes" at bounding box center [111, 323] width 12 height 4
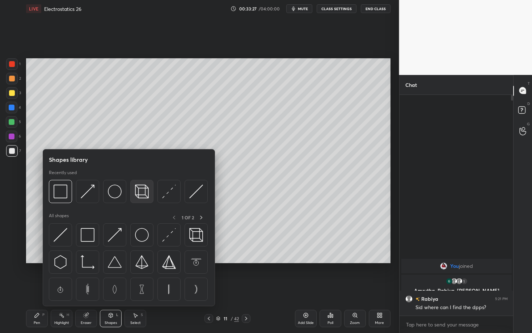
click at [135, 189] on img at bounding box center [142, 191] width 14 height 14
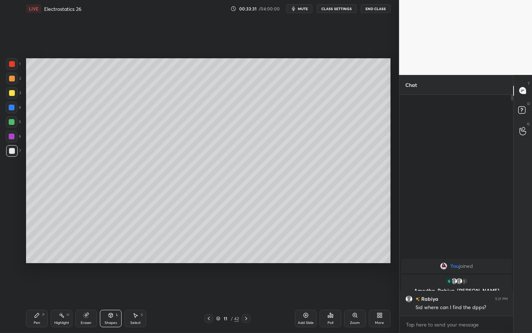
click at [12, 80] on div at bounding box center [12, 79] width 6 height 6
click at [13, 94] on div at bounding box center [12, 93] width 6 height 6
click at [37, 288] on div "Pen P" at bounding box center [37, 318] width 22 height 17
click at [209, 288] on icon at bounding box center [209, 318] width 6 height 6
click at [65, 288] on div "Highlight H" at bounding box center [62, 318] width 22 height 17
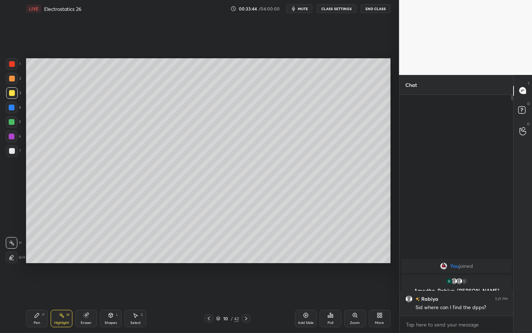
click at [246, 288] on icon at bounding box center [246, 318] width 6 height 6
click at [43, 288] on div "P" at bounding box center [43, 315] width 2 height 4
click at [140, 288] on div "Select" at bounding box center [135, 323] width 10 height 4
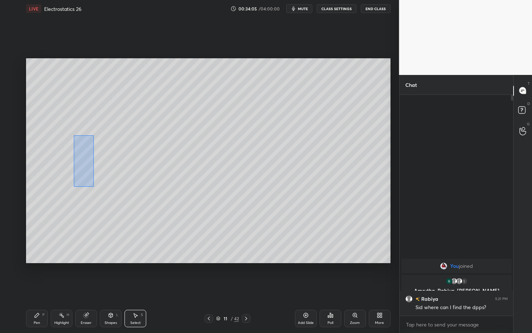
drag, startPoint x: 94, startPoint y: 186, endPoint x: 97, endPoint y: 189, distance: 3.8
click at [97, 188] on div "0 ° Undo Copy Duplicate Duplicate to new slide Delete" at bounding box center [208, 160] width 364 height 205
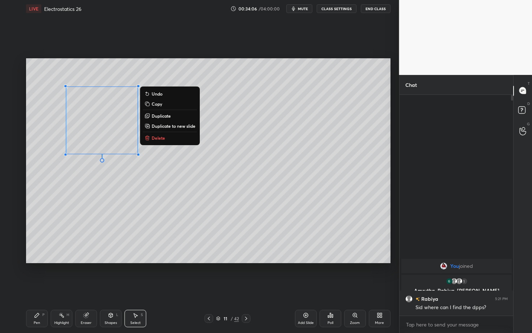
click at [163, 116] on p "Duplicate" at bounding box center [161, 116] width 19 height 6
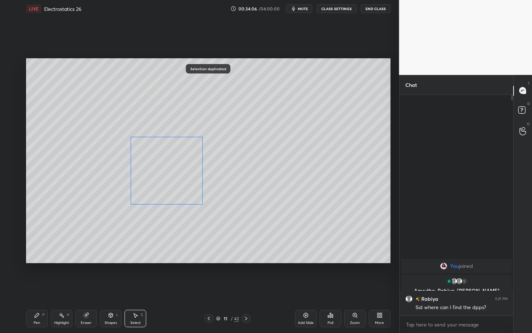
drag, startPoint x: 129, startPoint y: 154, endPoint x: 239, endPoint y: 201, distance: 120.1
click at [239, 201] on div "0 ° Undo Copy Duplicate Duplicate to new slide Delete" at bounding box center [208, 160] width 364 height 205
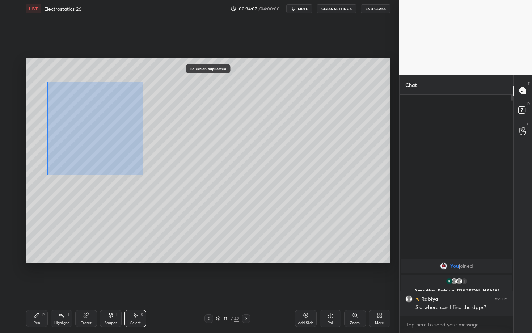
drag, startPoint x: 86, startPoint y: 126, endPoint x: 160, endPoint y: 184, distance: 94.1
click at [160, 183] on div "0 ° Undo Copy Duplicate Duplicate to new slide Delete" at bounding box center [208, 160] width 364 height 205
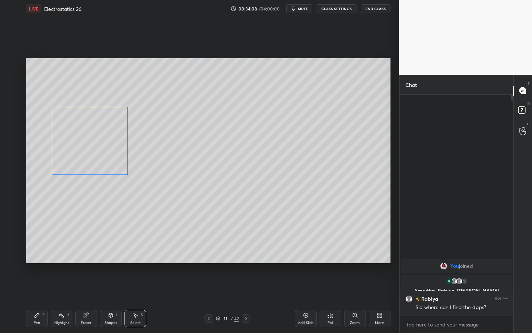
drag, startPoint x: 99, startPoint y: 142, endPoint x: 94, endPoint y: 150, distance: 9.6
click at [94, 150] on div "0 ° Undo Copy Duplicate Duplicate to new slide Delete" at bounding box center [208, 160] width 364 height 205
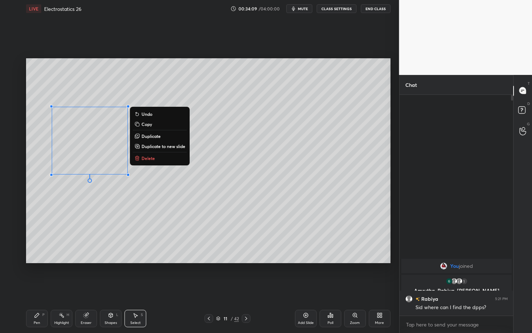
click at [115, 231] on div "0 ° Undo Copy Duplicate Duplicate to new slide Delete" at bounding box center [208, 160] width 364 height 205
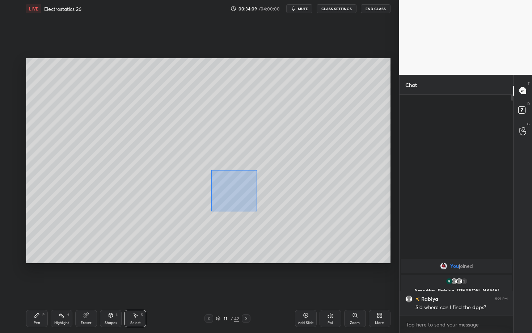
drag, startPoint x: 256, startPoint y: 211, endPoint x: 320, endPoint y: 239, distance: 69.5
click at [319, 238] on div "0 ° Undo Copy Duplicate Duplicate to new slide Delete" at bounding box center [208, 160] width 364 height 205
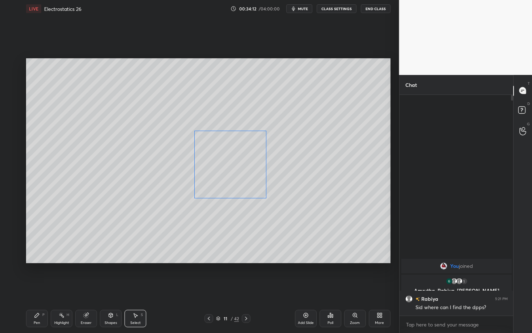
drag, startPoint x: 196, startPoint y: 165, endPoint x: 237, endPoint y: 178, distance: 42.2
click at [236, 178] on div "0 ° Undo Copy Duplicate Duplicate to new slide Delete" at bounding box center [208, 160] width 364 height 205
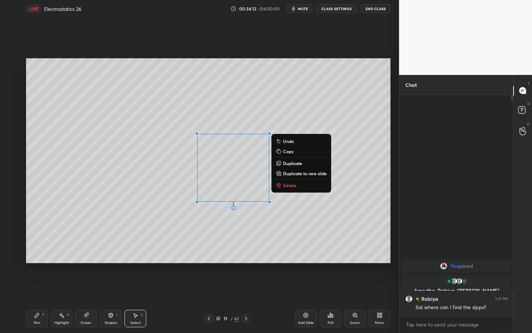
click at [66, 288] on div "Highlight H" at bounding box center [62, 318] width 22 height 17
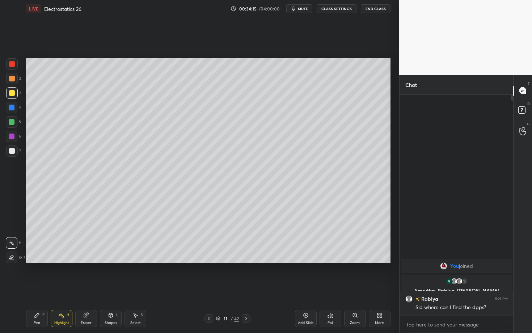
click at [141, 288] on div "Select S" at bounding box center [135, 318] width 22 height 17
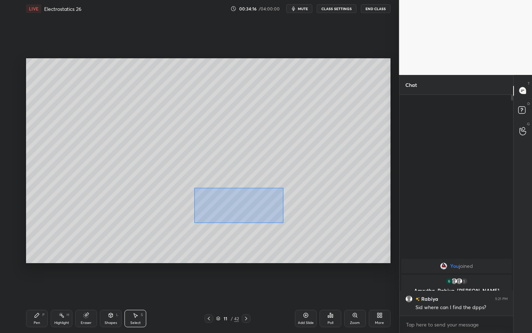
drag, startPoint x: 243, startPoint y: 213, endPoint x: 289, endPoint y: 218, distance: 46.2
click at [289, 218] on div "0 ° Undo Copy Duplicate Duplicate to new slide Delete" at bounding box center [208, 160] width 364 height 205
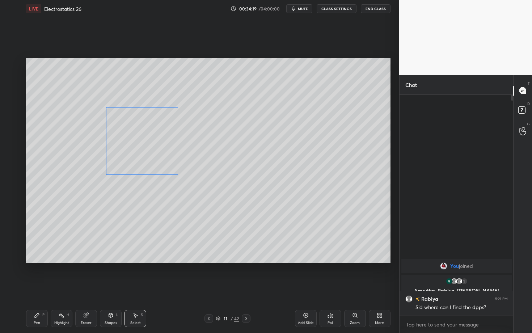
drag, startPoint x: 234, startPoint y: 177, endPoint x: 148, endPoint y: 149, distance: 90.4
click at [148, 149] on div "0 ° Undo Copy Duplicate Duplicate to new slide Delete" at bounding box center [208, 160] width 364 height 205
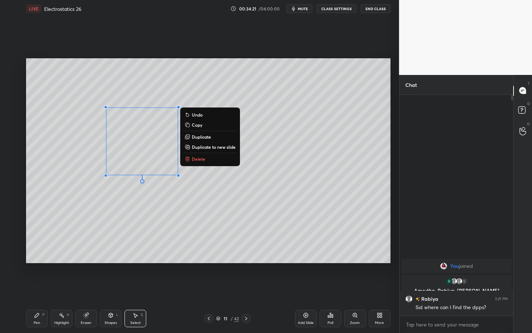
click at [202, 137] on p "Duplicate" at bounding box center [201, 137] width 19 height 6
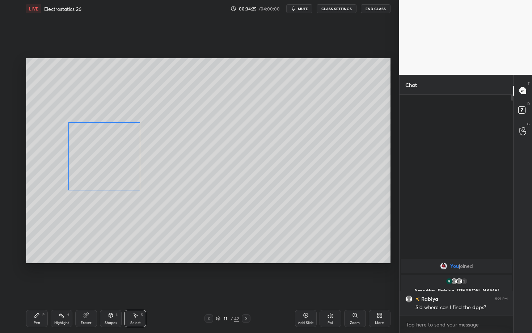
drag, startPoint x: 153, startPoint y: 148, endPoint x: 110, endPoint y: 153, distance: 43.7
click at [110, 153] on div "0 ° Undo Copy Duplicate Duplicate to new slide Delete" at bounding box center [208, 160] width 364 height 205
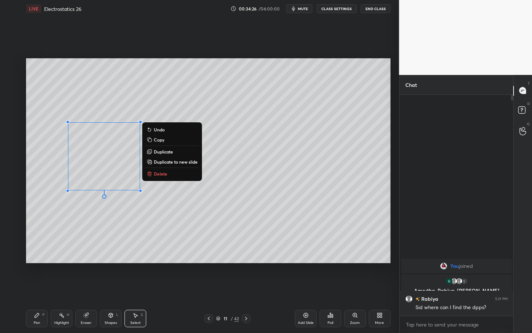
click at [161, 150] on p "Duplicate" at bounding box center [163, 152] width 19 height 6
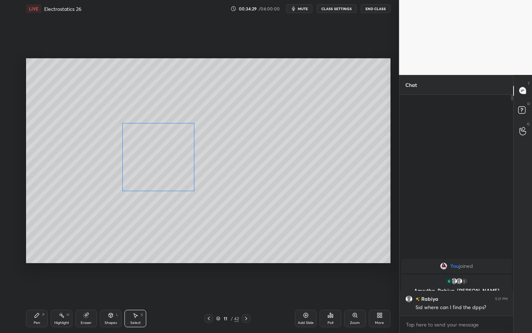
drag, startPoint x: 107, startPoint y: 172, endPoint x: 153, endPoint y: 165, distance: 46.5
click at [153, 165] on div "0 ° Undo Copy Duplicate Duplicate to new slide Delete" at bounding box center [208, 160] width 364 height 205
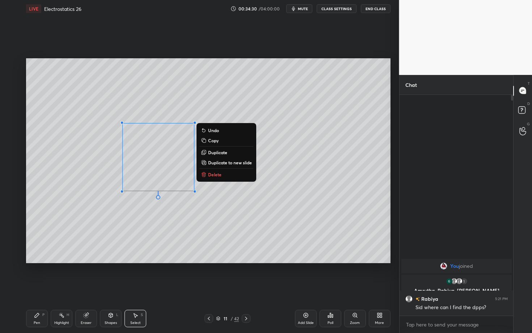
click at [40, 288] on div "Pen P" at bounding box center [37, 318] width 22 height 17
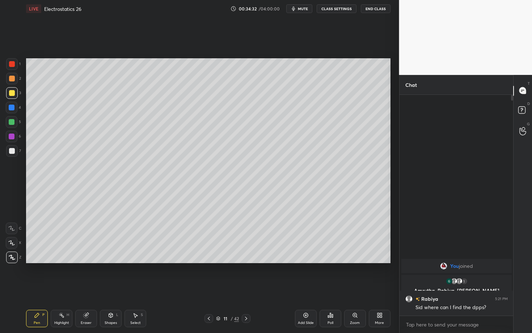
click at [14, 63] on div at bounding box center [12, 64] width 12 height 12
click at [88, 288] on div "Eraser" at bounding box center [86, 318] width 22 height 17
click at [43, 288] on div "Pen P" at bounding box center [37, 318] width 22 height 17
click at [90, 288] on div "Eraser" at bounding box center [86, 318] width 22 height 17
click at [35, 288] on div "Pen" at bounding box center [37, 323] width 7 height 4
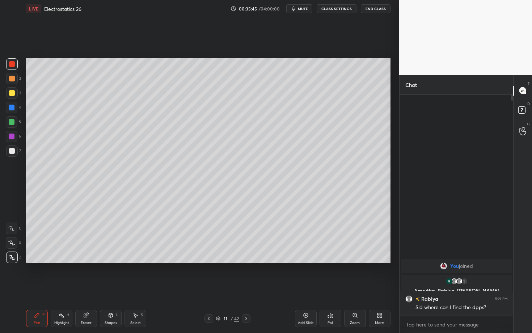
click at [246, 288] on div at bounding box center [246, 318] width 9 height 9
click at [109, 288] on div "Shapes" at bounding box center [111, 323] width 12 height 4
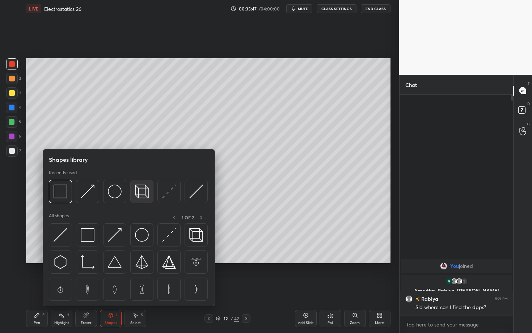
click at [146, 189] on img at bounding box center [142, 191] width 14 height 14
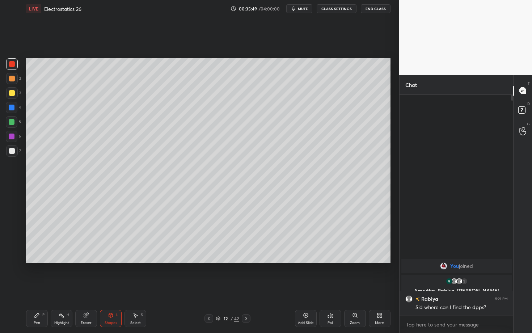
click at [37, 288] on div "Pen P" at bounding box center [37, 318] width 22 height 17
click at [10, 93] on div at bounding box center [12, 93] width 6 height 6
click at [139, 288] on div "Select S" at bounding box center [135, 318] width 22 height 17
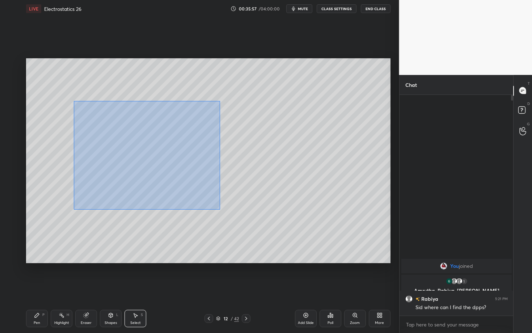
drag, startPoint x: 88, startPoint y: 116, endPoint x: 218, endPoint y: 208, distance: 159.0
click at [217, 208] on div "0 ° Undo Copy Duplicate Duplicate to new slide Delete" at bounding box center [208, 160] width 364 height 205
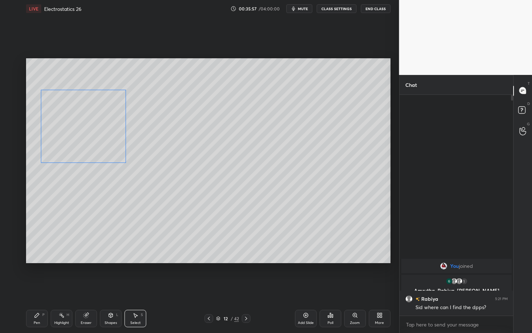
drag, startPoint x: 109, startPoint y: 146, endPoint x: 103, endPoint y: 153, distance: 8.0
click at [103, 153] on div "0 ° Undo Copy Duplicate Duplicate to new slide Delete" at bounding box center [208, 160] width 364 height 205
drag, startPoint x: 136, startPoint y: 173, endPoint x: 126, endPoint y: 162, distance: 14.6
click at [126, 162] on div "0 ° Undo Copy Duplicate Duplicate to new slide Delete" at bounding box center [208, 160] width 364 height 205
click at [129, 170] on div at bounding box center [130, 170] width 3 height 3
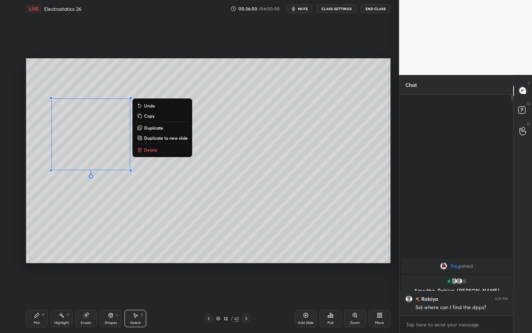
click at [106, 207] on div "0 ° Undo Copy Duplicate Duplicate to new slide Delete" at bounding box center [208, 160] width 364 height 205
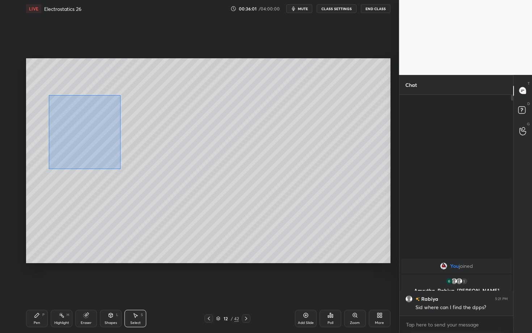
drag, startPoint x: 67, startPoint y: 124, endPoint x: 174, endPoint y: 194, distance: 128.2
click at [173, 193] on div "0 ° Undo Copy Duplicate Duplicate to new slide Delete" at bounding box center [208, 160] width 364 height 205
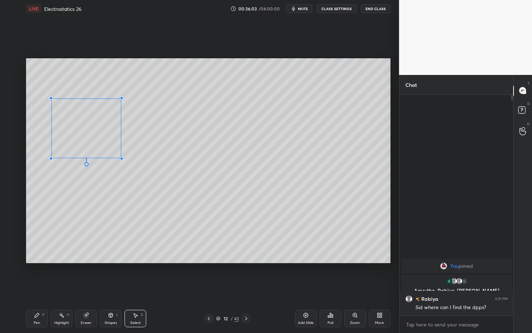
drag, startPoint x: 131, startPoint y: 164, endPoint x: 120, endPoint y: 158, distance: 12.5
click at [120, 158] on div at bounding box center [121, 158] width 3 height 3
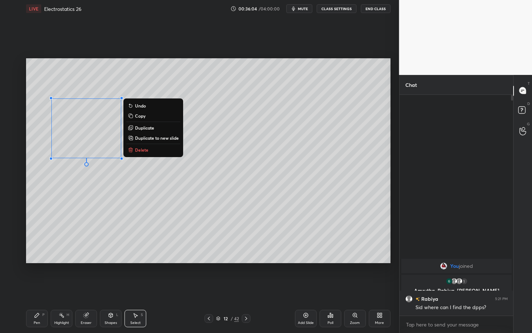
click at [110, 288] on div "Shapes L" at bounding box center [111, 318] width 22 height 17
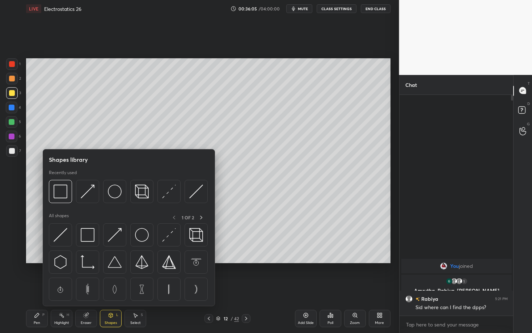
click at [139, 288] on div "Select S" at bounding box center [135, 318] width 22 height 17
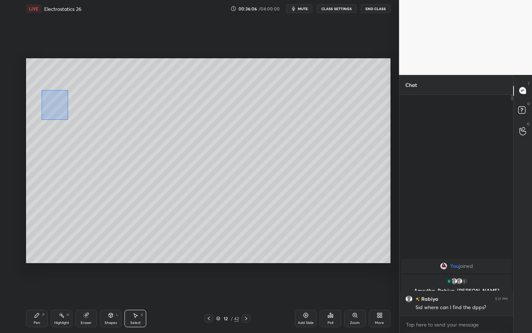
drag, startPoint x: 68, startPoint y: 119, endPoint x: 149, endPoint y: 192, distance: 109.4
click at [148, 192] on div "0 ° Undo Copy Duplicate Duplicate to new slide Delete" at bounding box center [208, 160] width 364 height 205
drag, startPoint x: 88, startPoint y: 150, endPoint x: 89, endPoint y: 166, distance: 16.3
click at [89, 166] on div "0 ° Undo Copy Duplicate Duplicate to new slide Delete" at bounding box center [208, 160] width 364 height 205
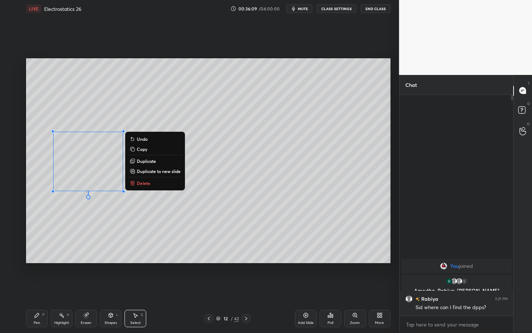
click at [151, 160] on p "Duplicate" at bounding box center [146, 161] width 19 height 6
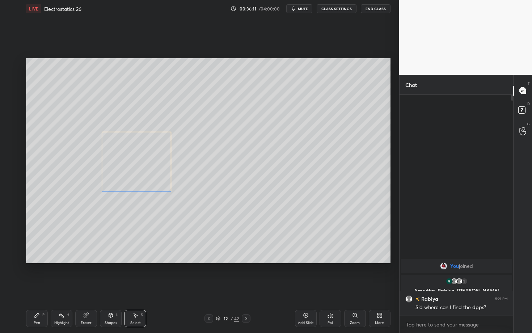
drag, startPoint x: 106, startPoint y: 172, endPoint x: 134, endPoint y: 170, distance: 27.6
click at [134, 170] on div "0 ° Undo Copy Duplicate Duplicate to new slide Delete" at bounding box center [208, 160] width 364 height 205
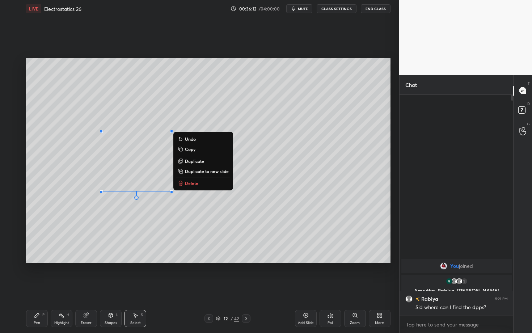
click at [198, 161] on p "Duplicate" at bounding box center [194, 161] width 19 height 6
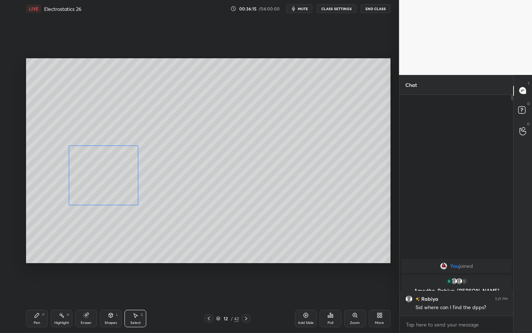
drag, startPoint x: 116, startPoint y: 181, endPoint x: 98, endPoint y: 174, distance: 18.7
click at [98, 175] on div "0 ° Undo Copy Duplicate Duplicate to new slide Delete" at bounding box center [208, 160] width 364 height 205
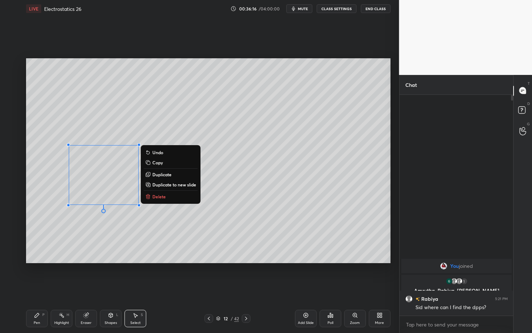
click at [162, 174] on p "Duplicate" at bounding box center [161, 174] width 19 height 6
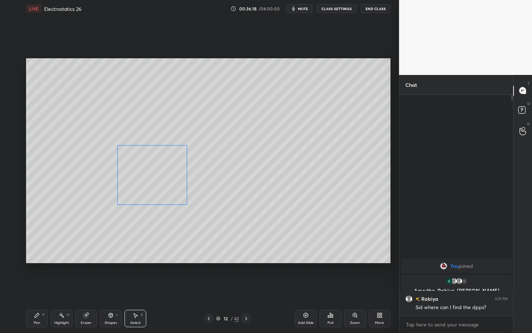
drag, startPoint x: 127, startPoint y: 181, endPoint x: 154, endPoint y: 174, distance: 28.3
click at [154, 175] on div "0 ° Undo Copy Duplicate Duplicate to new slide Delete" at bounding box center [208, 160] width 364 height 205
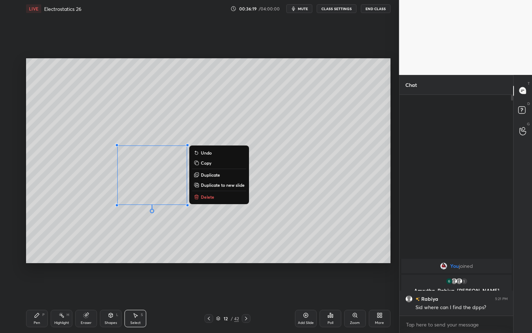
click at [75, 288] on div "Pen P Highlight H Eraser Shapes L Select S" at bounding box center [93, 318] width 134 height 17
click at [67, 288] on div "Highlight" at bounding box center [61, 323] width 15 height 4
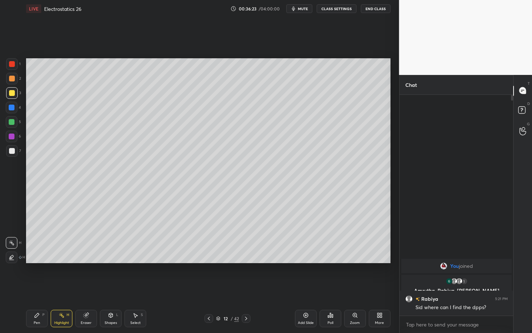
click at [134, 288] on icon at bounding box center [135, 315] width 6 height 6
click at [176, 143] on div "0 ° Undo Copy Duplicate Duplicate to new slide Delete" at bounding box center [208, 160] width 364 height 205
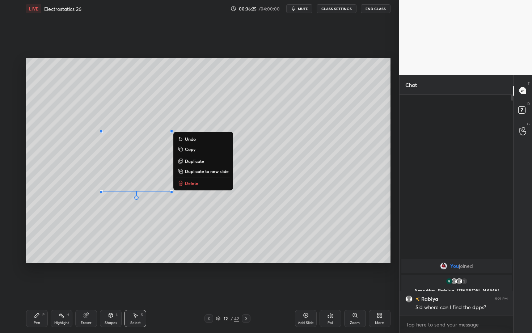
click at [163, 242] on div "0 ° Undo Copy Duplicate Duplicate to new slide Delete" at bounding box center [208, 160] width 364 height 205
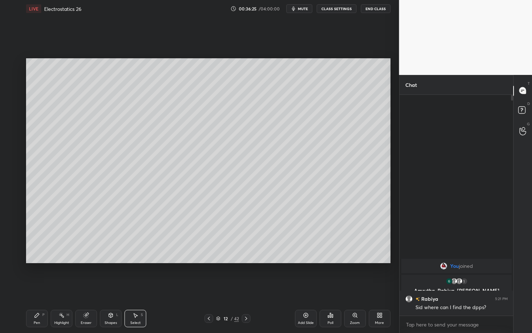
click at [92, 288] on div "Eraser" at bounding box center [86, 318] width 22 height 17
click at [136, 288] on div "Select S" at bounding box center [135, 318] width 22 height 17
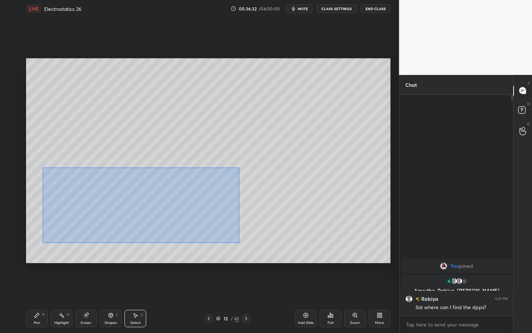
drag, startPoint x: 96, startPoint y: 191, endPoint x: 239, endPoint y: 242, distance: 151.8
click at [239, 242] on div "0 ° Undo Copy Duplicate Duplicate to new slide Delete" at bounding box center [208, 160] width 364 height 205
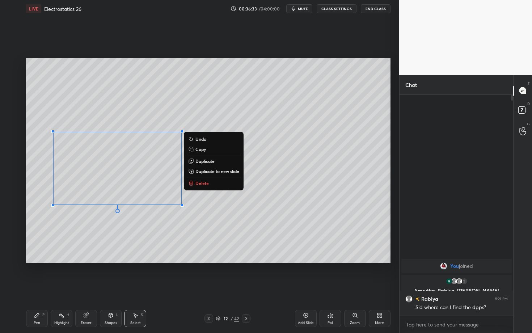
click at [208, 159] on p "Duplicate" at bounding box center [204, 161] width 19 height 6
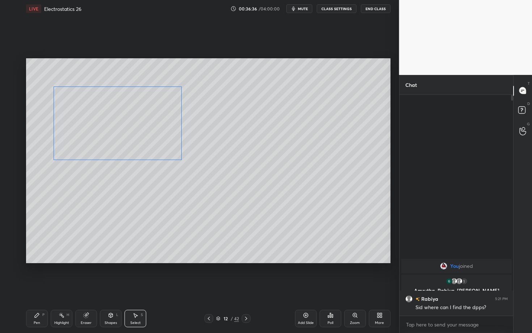
drag, startPoint x: 121, startPoint y: 155, endPoint x: 108, endPoint y: 135, distance: 23.8
click at [108, 135] on div "0 ° Undo Copy Duplicate Duplicate to new slide Delete" at bounding box center [208, 160] width 364 height 205
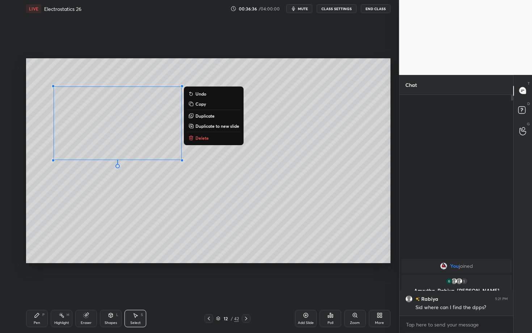
click at [39, 288] on div "Pen P" at bounding box center [37, 318] width 22 height 17
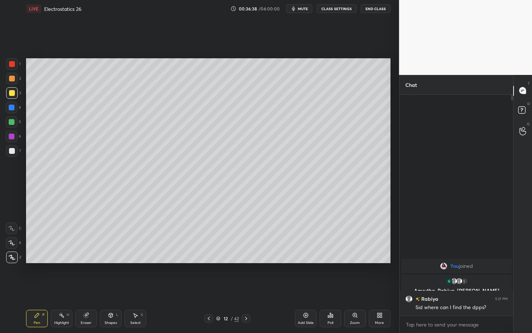
click at [13, 106] on div at bounding box center [12, 108] width 6 height 6
click at [17, 152] on div "7" at bounding box center [13, 151] width 15 height 12
click at [34, 288] on div "Pen" at bounding box center [37, 323] width 7 height 4
click at [245, 288] on icon at bounding box center [246, 318] width 6 height 6
click at [109, 288] on icon at bounding box center [111, 315] width 6 height 6
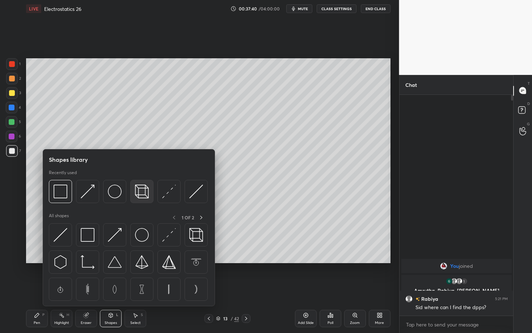
click at [143, 189] on img at bounding box center [142, 191] width 14 height 14
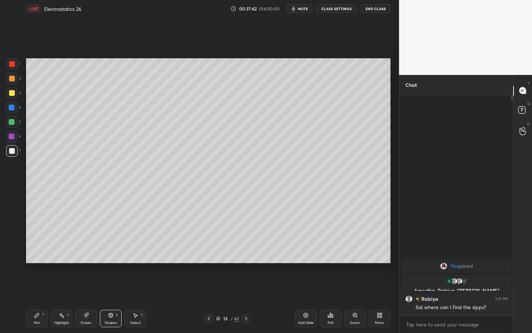
click at [34, 288] on div "Pen P" at bounding box center [37, 318] width 22 height 17
click at [14, 63] on div at bounding box center [12, 64] width 12 height 12
click at [12, 152] on div at bounding box center [12, 151] width 6 height 6
click at [13, 80] on div at bounding box center [12, 79] width 6 height 6
click at [13, 149] on div at bounding box center [12, 151] width 6 height 6
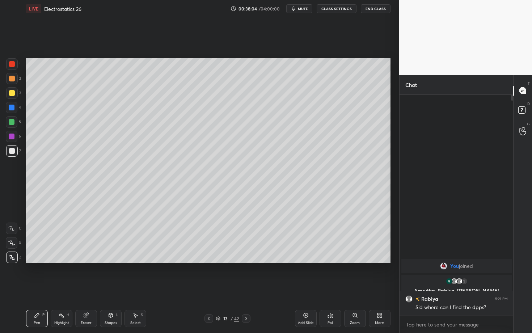
click at [64, 288] on div "Highlight H" at bounding box center [62, 318] width 22 height 17
click at [39, 288] on div "Pen P" at bounding box center [37, 318] width 22 height 17
click at [110, 288] on div "Shapes" at bounding box center [111, 323] width 12 height 4
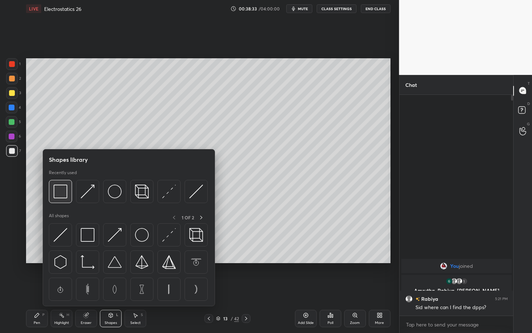
click at [60, 195] on img at bounding box center [61, 191] width 14 height 14
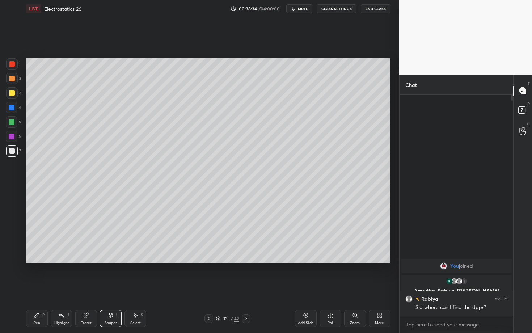
click at [11, 138] on div at bounding box center [12, 136] width 6 height 6
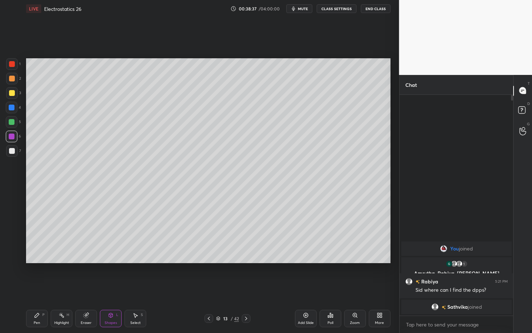
click at [44, 288] on div "Pen P" at bounding box center [37, 318] width 22 height 17
click at [11, 77] on div at bounding box center [12, 79] width 6 height 6
click at [85, 288] on div "Eraser" at bounding box center [86, 318] width 22 height 17
click at [39, 288] on div "Pen P" at bounding box center [37, 318] width 22 height 17
click at [13, 122] on div at bounding box center [12, 122] width 6 height 6
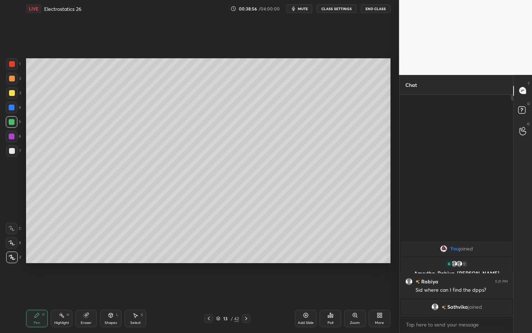
click at [246, 288] on icon at bounding box center [246, 318] width 6 height 6
click at [12, 123] on div at bounding box center [12, 122] width 6 height 6
click at [112, 288] on div "Shapes" at bounding box center [111, 323] width 12 height 4
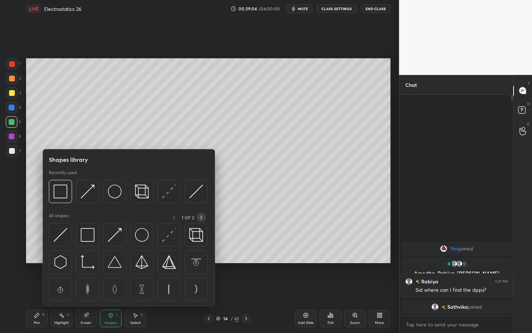
click at [204, 216] on div at bounding box center [201, 217] width 9 height 9
click at [167, 239] on img at bounding box center [169, 235] width 14 height 14
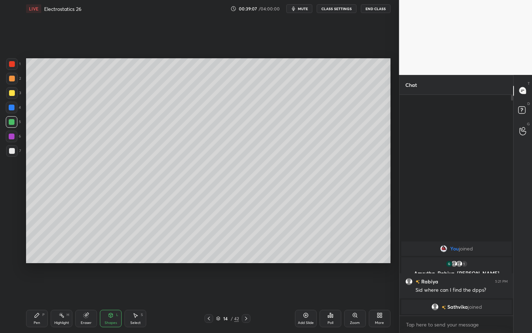
click at [139, 288] on div "Select" at bounding box center [135, 323] width 10 height 4
drag, startPoint x: 111, startPoint y: 200, endPoint x: 160, endPoint y: 222, distance: 53.9
click at [160, 222] on div "0 ° Undo Copy Duplicate Duplicate to new slide Delete" at bounding box center [208, 160] width 364 height 205
drag, startPoint x: 123, startPoint y: 191, endPoint x: 167, endPoint y: 155, distance: 56.5
click at [167, 155] on div "90 ° Undo Copy Duplicate Duplicate to new slide Delete" at bounding box center [208, 160] width 364 height 205
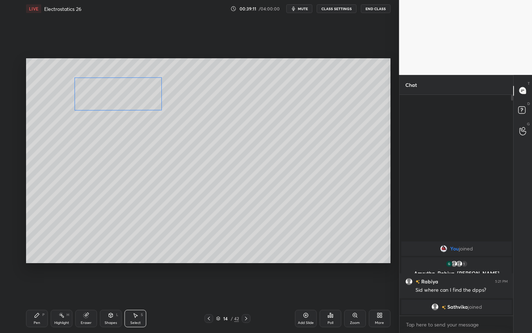
drag, startPoint x: 127, startPoint y: 132, endPoint x: 114, endPoint y: 101, distance: 34.1
click at [114, 101] on div "90 ° Undo Copy Duplicate Duplicate to new slide Delete" at bounding box center [208, 160] width 364 height 205
drag, startPoint x: 117, startPoint y: 116, endPoint x: 121, endPoint y: 67, distance: 49.3
click at [120, 67] on div "268 ° Undo Copy Duplicate Duplicate to new slide Delete" at bounding box center [208, 160] width 364 height 205
drag, startPoint x: 117, startPoint y: 105, endPoint x: 122, endPoint y: 139, distance: 34.7
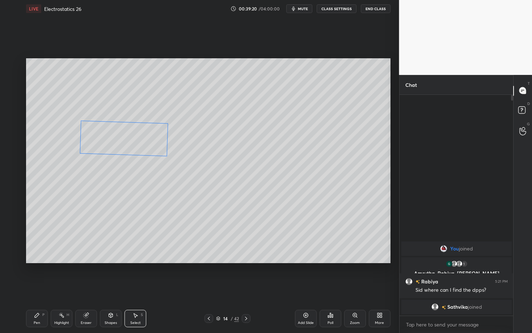
click at [122, 139] on div "268 ° Undo Copy Duplicate Duplicate to new slide Delete" at bounding box center [208, 160] width 364 height 205
click at [124, 163] on div "269 ° Undo Copy Duplicate Duplicate to new slide Delete" at bounding box center [208, 160] width 364 height 205
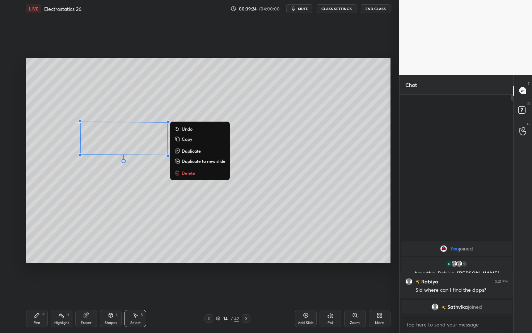
click at [135, 288] on div "Select" at bounding box center [135, 323] width 10 height 4
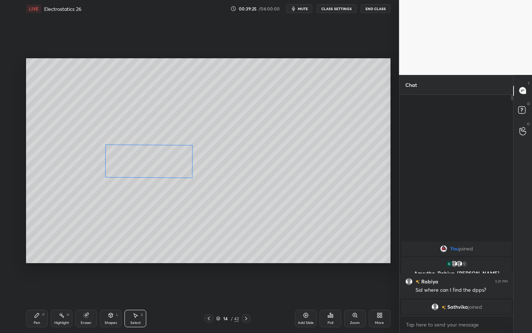
drag, startPoint x: 148, startPoint y: 169, endPoint x: 205, endPoint y: 216, distance: 74.0
click at [204, 216] on div "270 ° Undo Copy Duplicate Duplicate to new slide Delete" at bounding box center [208, 160] width 364 height 205
drag, startPoint x: 139, startPoint y: 160, endPoint x: 102, endPoint y: 102, distance: 69.1
click at [102, 102] on div "270 ° Undo Copy Duplicate Duplicate to new slide Delete" at bounding box center [208, 160] width 364 height 205
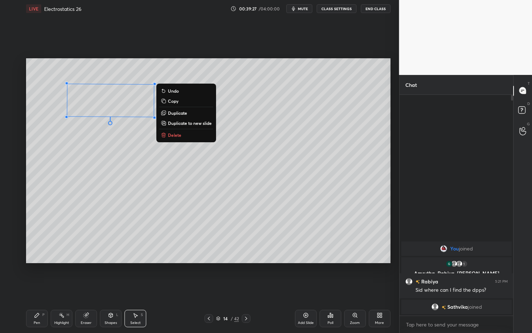
click at [36, 288] on div "Pen P" at bounding box center [37, 318] width 22 height 17
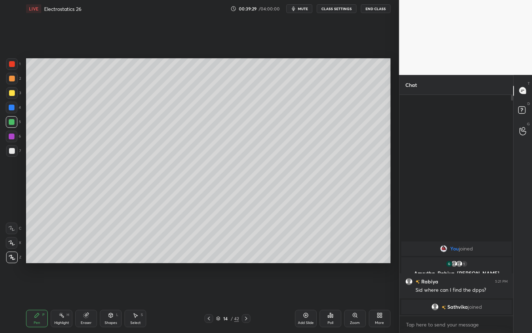
click at [12, 149] on div at bounding box center [12, 151] width 6 height 6
click at [122, 288] on div "Pen P Highlight H Eraser Shapes L Select S" at bounding box center [93, 318] width 134 height 17
click at [142, 288] on div "Pen P Highlight H Eraser Shapes L Select S 14 / 42 Add Slide Poll Zoom More" at bounding box center [208, 318] width 364 height 29
click at [139, 288] on div "Select S" at bounding box center [135, 318] width 22 height 17
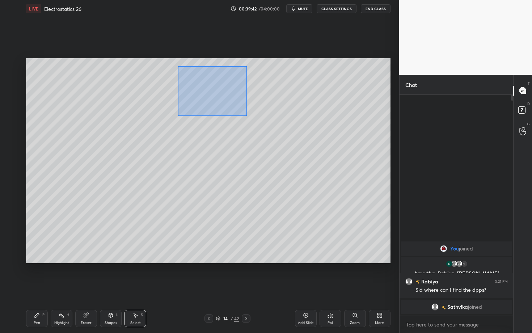
drag, startPoint x: 221, startPoint y: 103, endPoint x: 250, endPoint y: 119, distance: 33.3
click at [250, 119] on div "0 ° Undo Copy Duplicate Duplicate to new slide Delete" at bounding box center [208, 160] width 364 height 205
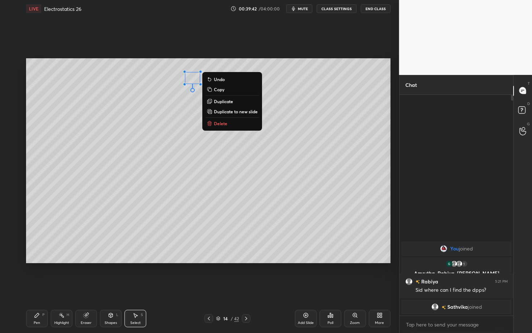
click at [226, 125] on button "Delete" at bounding box center [232, 123] width 54 height 9
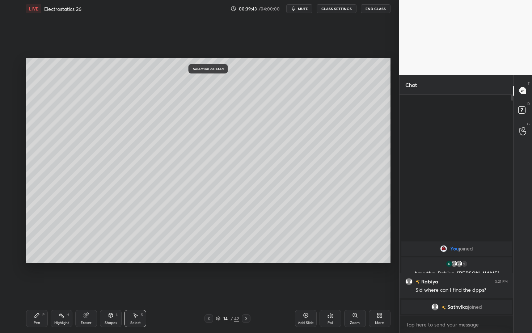
click at [39, 288] on div "Pen" at bounding box center [37, 323] width 7 height 4
click at [141, 288] on div "Select S" at bounding box center [135, 318] width 22 height 17
click at [149, 107] on div "0 ° Undo Copy Duplicate Duplicate to new slide Delete" at bounding box center [208, 160] width 364 height 205
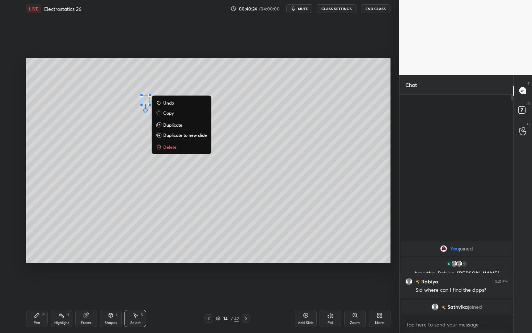
click at [175, 147] on p "Delete" at bounding box center [169, 147] width 13 height 6
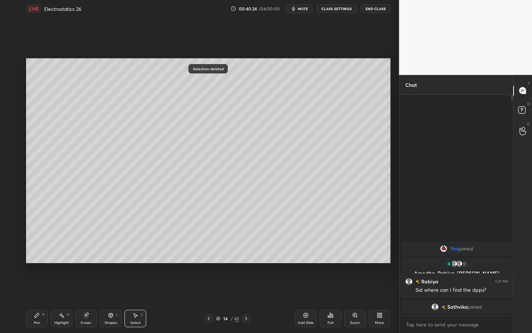
click at [46, 288] on div "Pen P Highlight H Eraser Shapes L Select S" at bounding box center [93, 318] width 134 height 17
click at [34, 288] on div "Pen P Highlight H Eraser Shapes L Select S 14 / 42 Add Slide Poll Zoom More" at bounding box center [208, 318] width 364 height 29
click at [38, 288] on icon at bounding box center [37, 315] width 4 height 4
click at [12, 154] on div at bounding box center [12, 151] width 12 height 12
click at [64, 288] on div "Highlight H" at bounding box center [62, 318] width 22 height 17
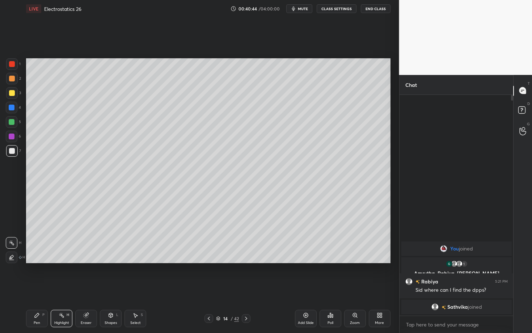
click at [36, 288] on icon at bounding box center [37, 315] width 6 height 6
click at [12, 64] on div at bounding box center [12, 64] width 6 height 6
click at [37, 288] on div "Pen P" at bounding box center [37, 318] width 22 height 17
click at [11, 148] on div at bounding box center [12, 151] width 6 height 6
click at [12, 139] on div at bounding box center [12, 137] width 12 height 12
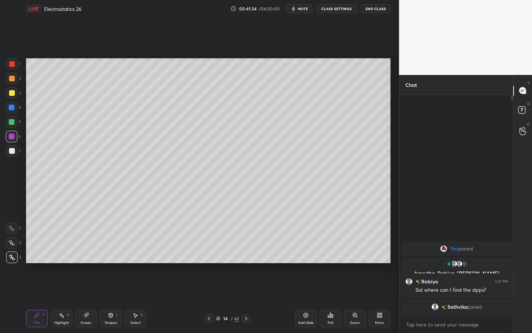
click at [61, 288] on div "Highlight H" at bounding box center [62, 318] width 22 height 17
click at [39, 288] on div "Pen" at bounding box center [37, 323] width 7 height 4
click at [61, 288] on icon at bounding box center [62, 315] width 6 height 6
click at [40, 288] on div "Pen P" at bounding box center [37, 318] width 22 height 17
click at [136, 288] on div "Select S" at bounding box center [135, 318] width 22 height 17
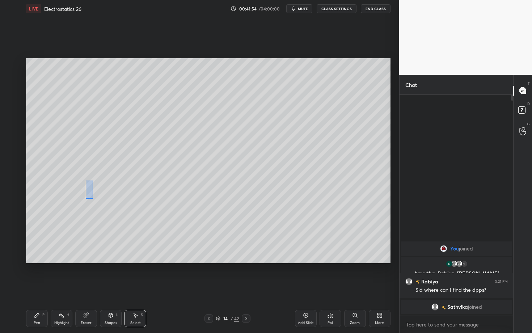
drag, startPoint x: 93, startPoint y: 199, endPoint x: 94, endPoint y: 203, distance: 5.0
click at [94, 203] on div "0 ° Undo Copy Duplicate Duplicate to new slide Delete" at bounding box center [208, 160] width 364 height 205
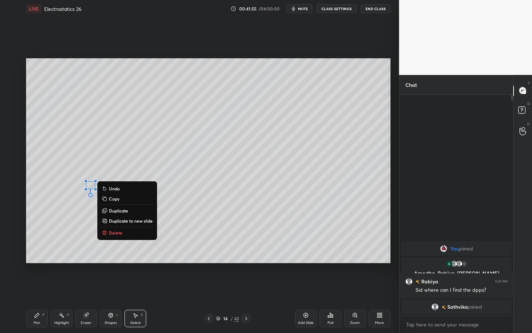
click at [119, 232] on p "Delete" at bounding box center [115, 233] width 13 height 6
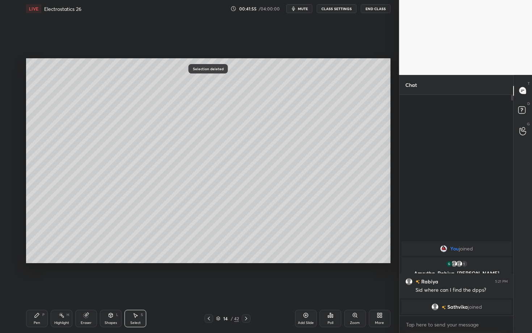
click at [36, 288] on icon at bounding box center [37, 315] width 6 height 6
click at [17, 154] on div "7" at bounding box center [13, 151] width 15 height 12
click at [12, 64] on div at bounding box center [12, 64] width 6 height 6
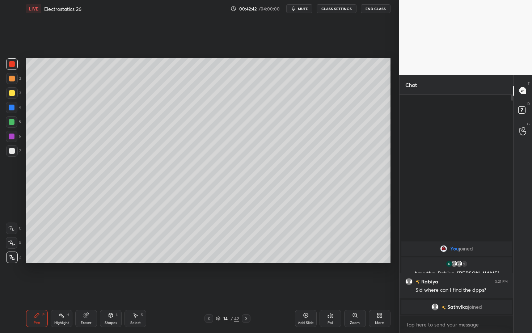
click at [57, 288] on div "Highlight H" at bounding box center [62, 318] width 22 height 17
click at [38, 288] on div "Pen" at bounding box center [37, 323] width 7 height 4
click at [16, 154] on div "7" at bounding box center [13, 152] width 15 height 14
click at [12, 152] on div at bounding box center [12, 151] width 6 height 6
click at [246, 288] on icon at bounding box center [246, 318] width 6 height 6
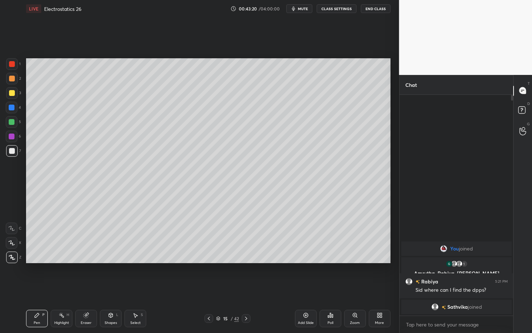
click at [13, 80] on div at bounding box center [12, 79] width 12 height 12
click at [33, 288] on div "Pen P" at bounding box center [37, 318] width 22 height 17
click at [14, 150] on div at bounding box center [12, 151] width 6 height 6
click at [335, 266] on div "Setting up your live class Poll for secs No correct answer Start poll" at bounding box center [208, 160] width 370 height 286
click at [13, 131] on div at bounding box center [12, 137] width 12 height 12
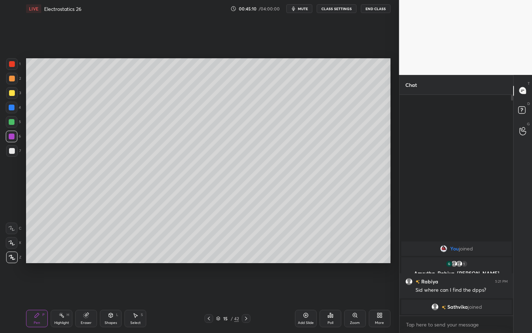
click at [308, 8] on span "mute" at bounding box center [303, 8] width 10 height 5
click at [333, 288] on icon at bounding box center [330, 315] width 6 height 6
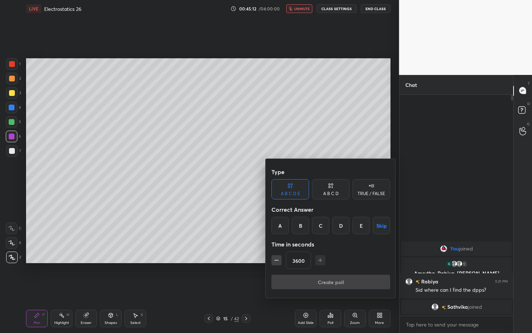
click at [378, 226] on button "Skip" at bounding box center [381, 225] width 17 height 17
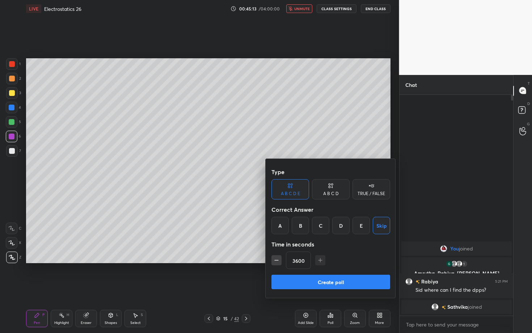
click at [350, 282] on button "Create poll" at bounding box center [330, 282] width 119 height 14
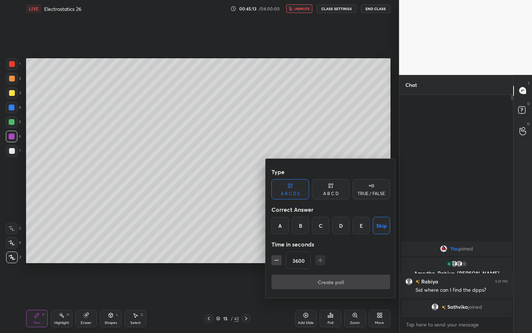
type textarea "x"
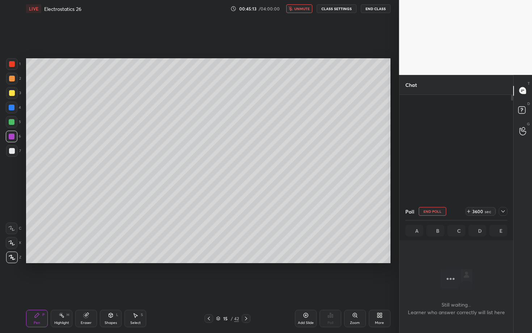
scroll to position [3, 3]
click at [503, 209] on icon at bounding box center [503, 211] width 6 height 6
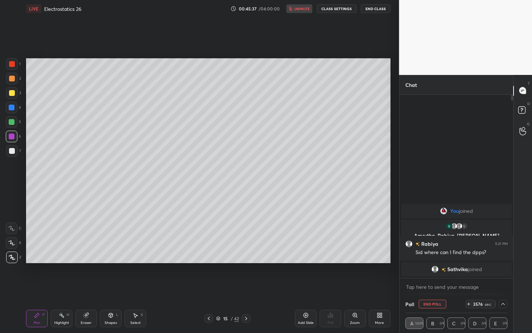
click at [288, 33] on div "Setting up your live class Poll for secs No correct answer Start poll" at bounding box center [208, 160] width 370 height 286
click at [265, 48] on div "Setting up your live class Poll for secs No correct answer Start poll" at bounding box center [208, 160] width 370 height 286
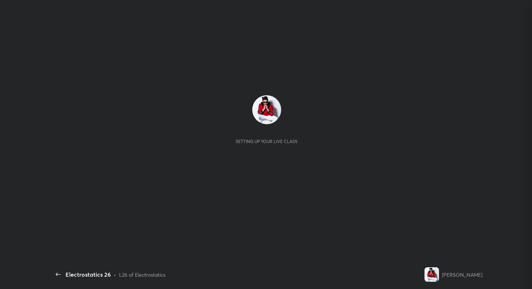
scroll to position [3, 3]
type textarea "x"
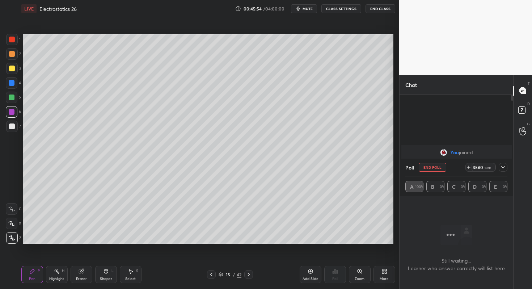
scroll to position [35925, 35798]
